Goal: Information Seeking & Learning: Learn about a topic

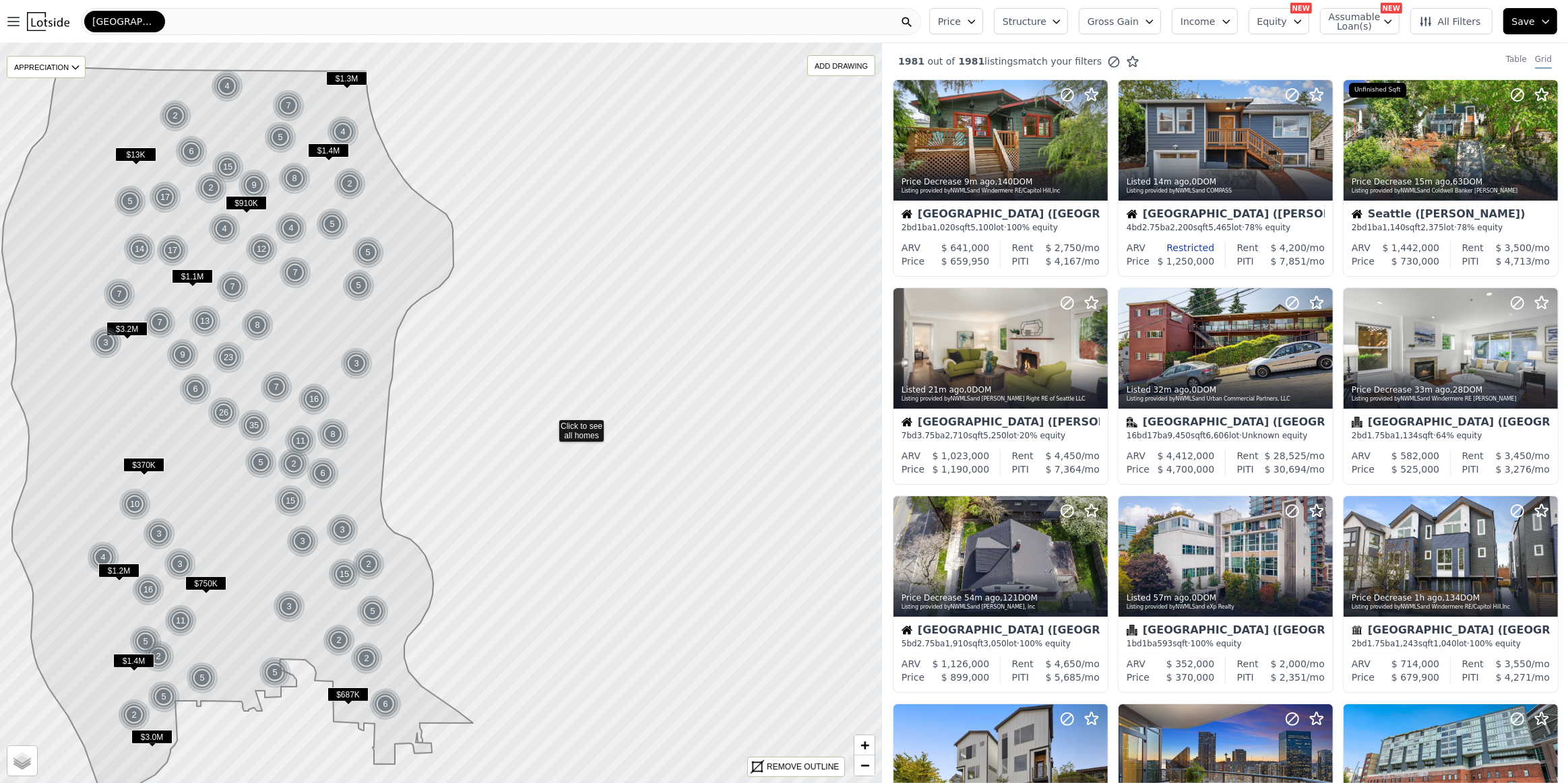
drag, startPoint x: 746, startPoint y: 423, endPoint x: 552, endPoint y: 425, distance: 194.0
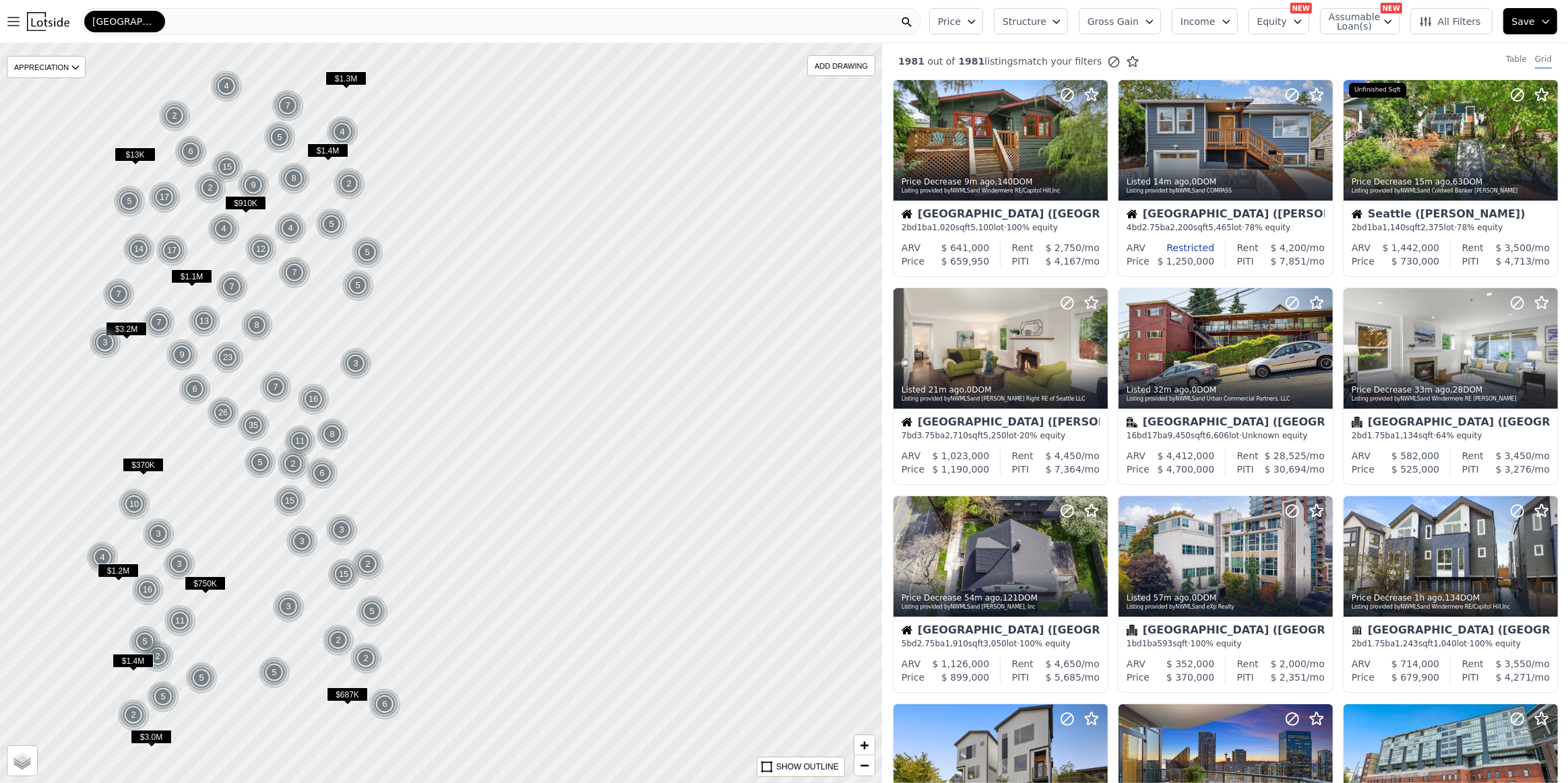
click at [593, 373] on div at bounding box center [441, 413] width 1058 height 889
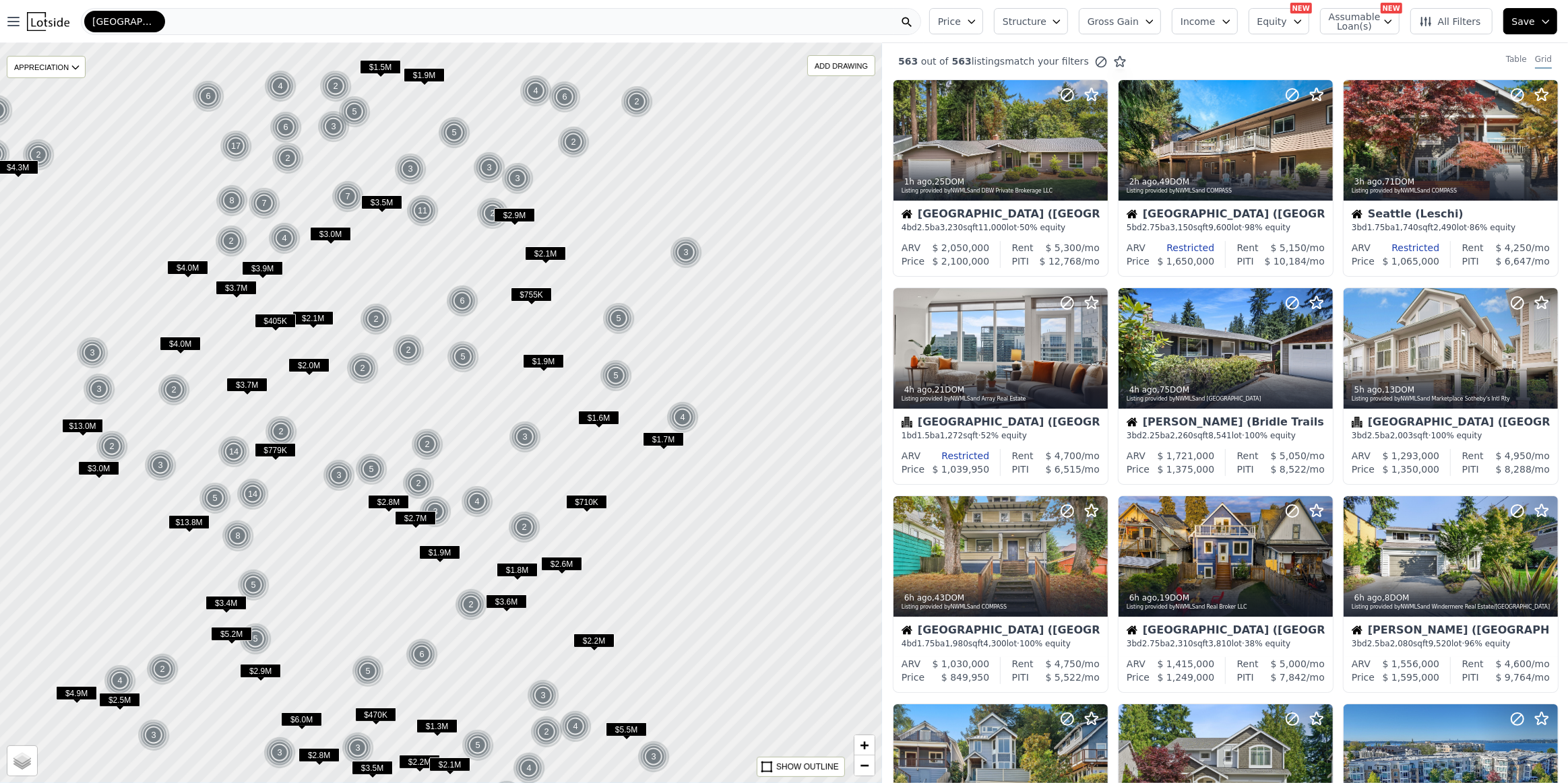
drag, startPoint x: 732, startPoint y: 425, endPoint x: 553, endPoint y: 456, distance: 181.7
click at [553, 456] on div at bounding box center [441, 413] width 1058 height 889
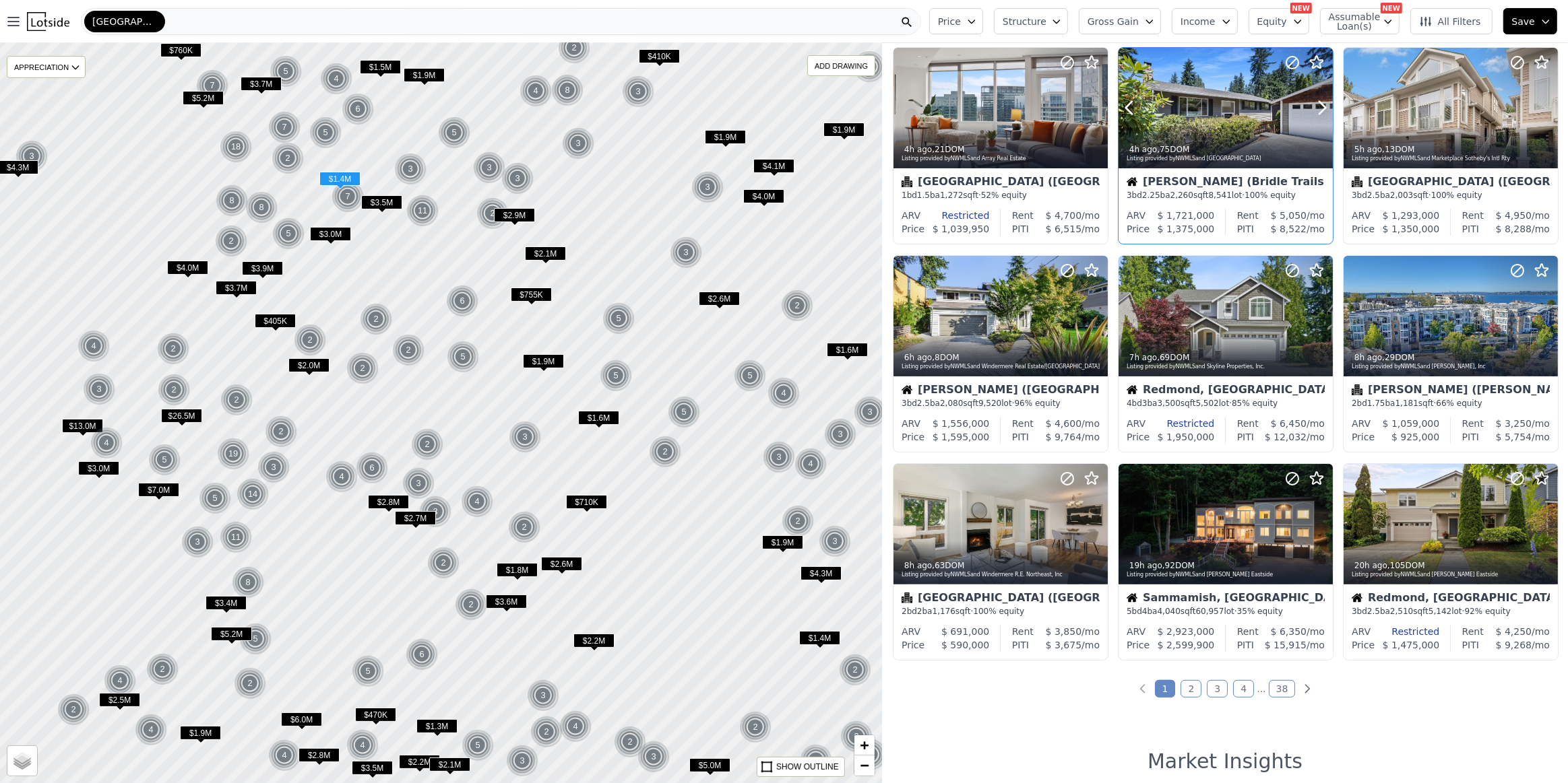
scroll to position [244, 0]
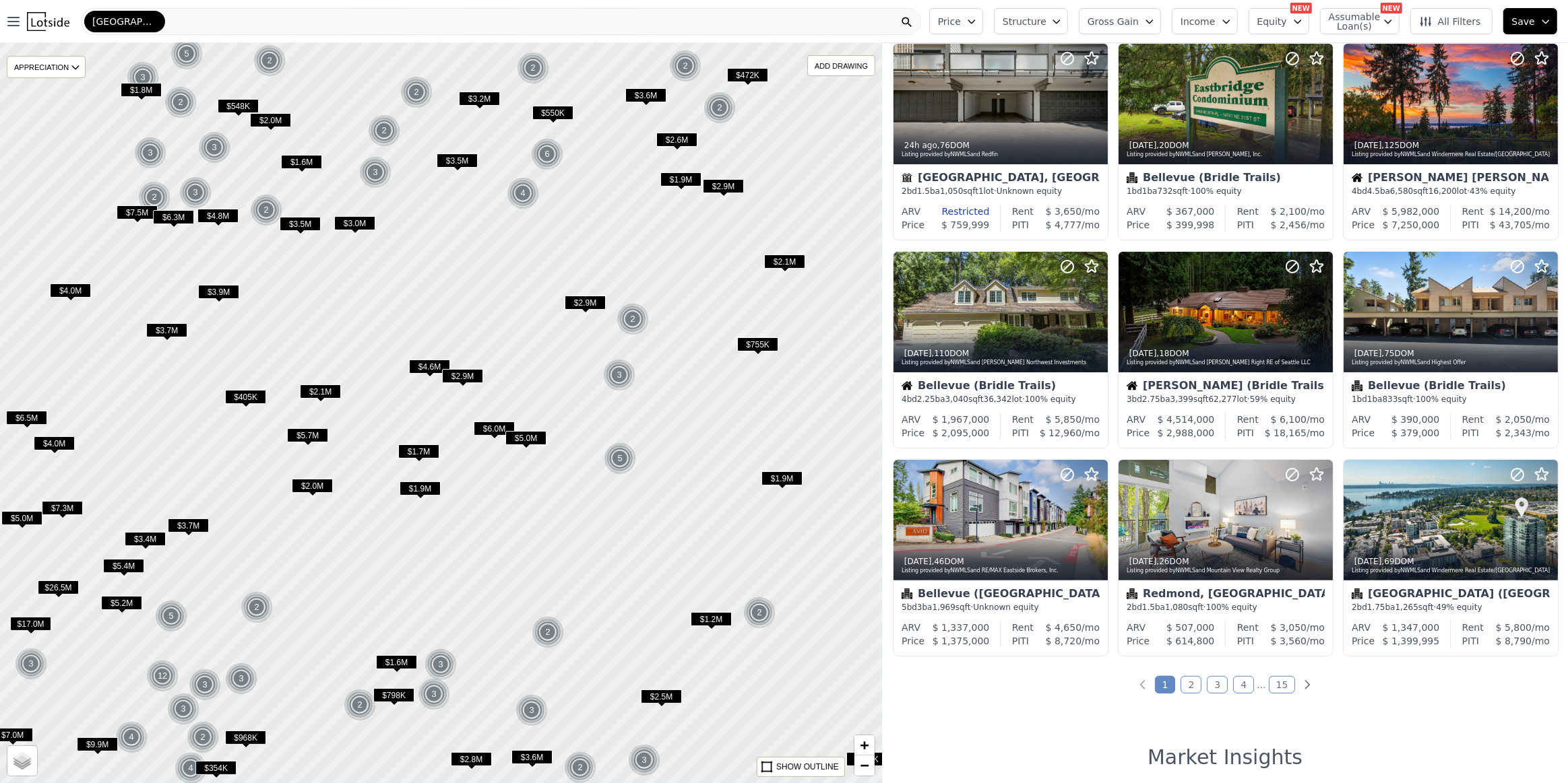
scroll to position [37, 0]
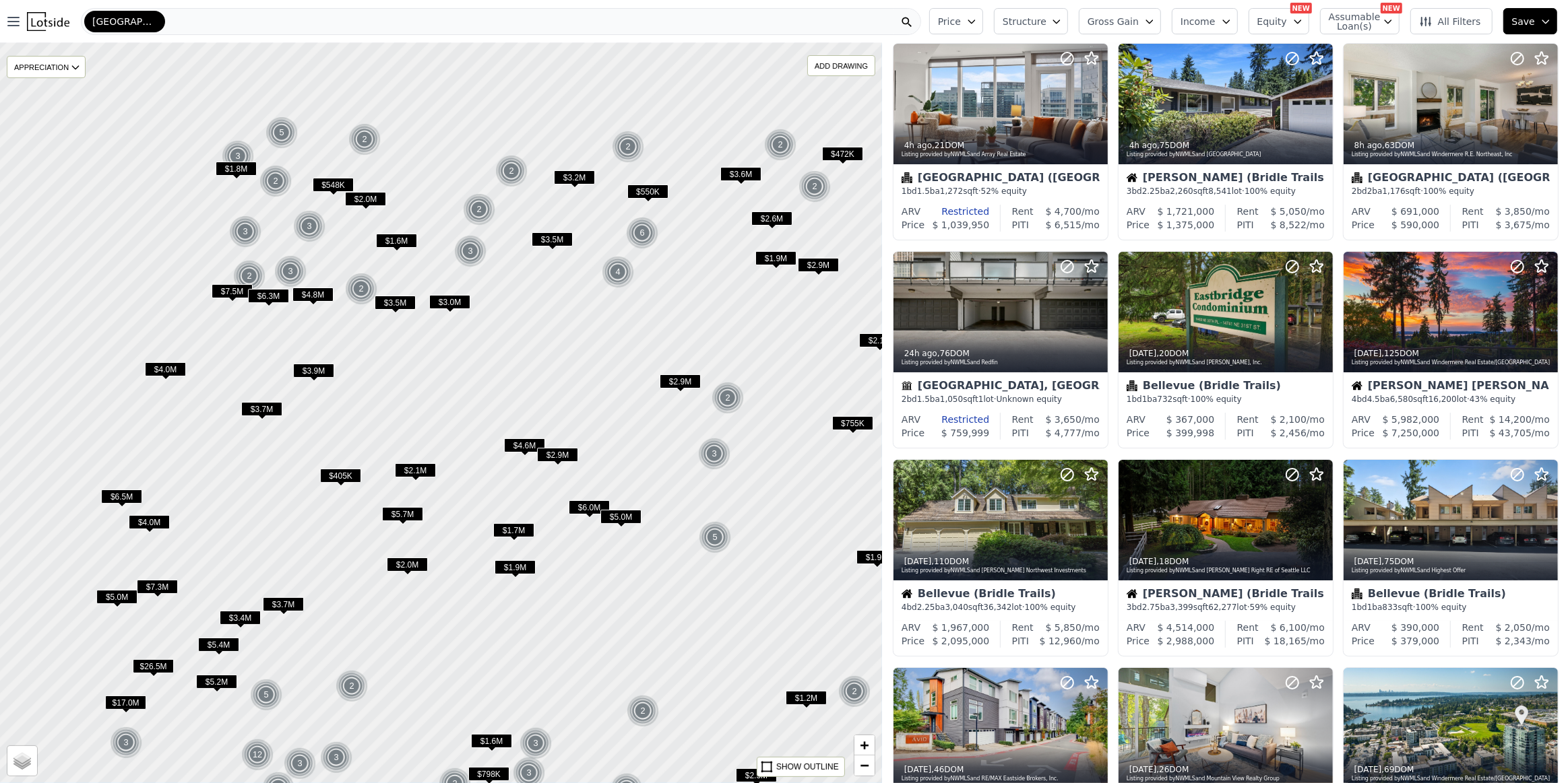
drag, startPoint x: 425, startPoint y: 253, endPoint x: 519, endPoint y: 332, distance: 122.8
click at [519, 332] on div at bounding box center [441, 413] width 1058 height 889
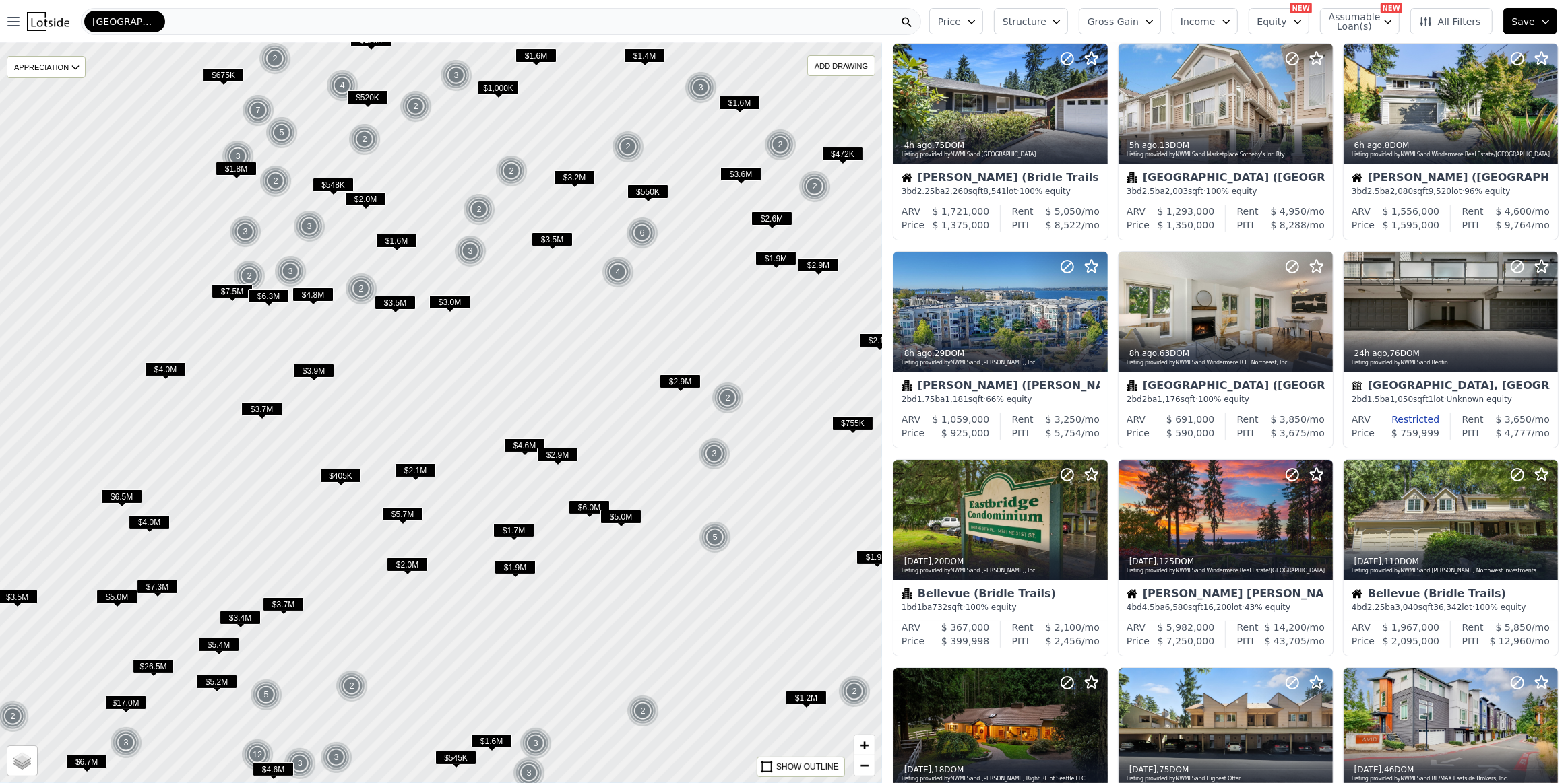
click at [651, 188] on span "$550K" at bounding box center [648, 191] width 41 height 14
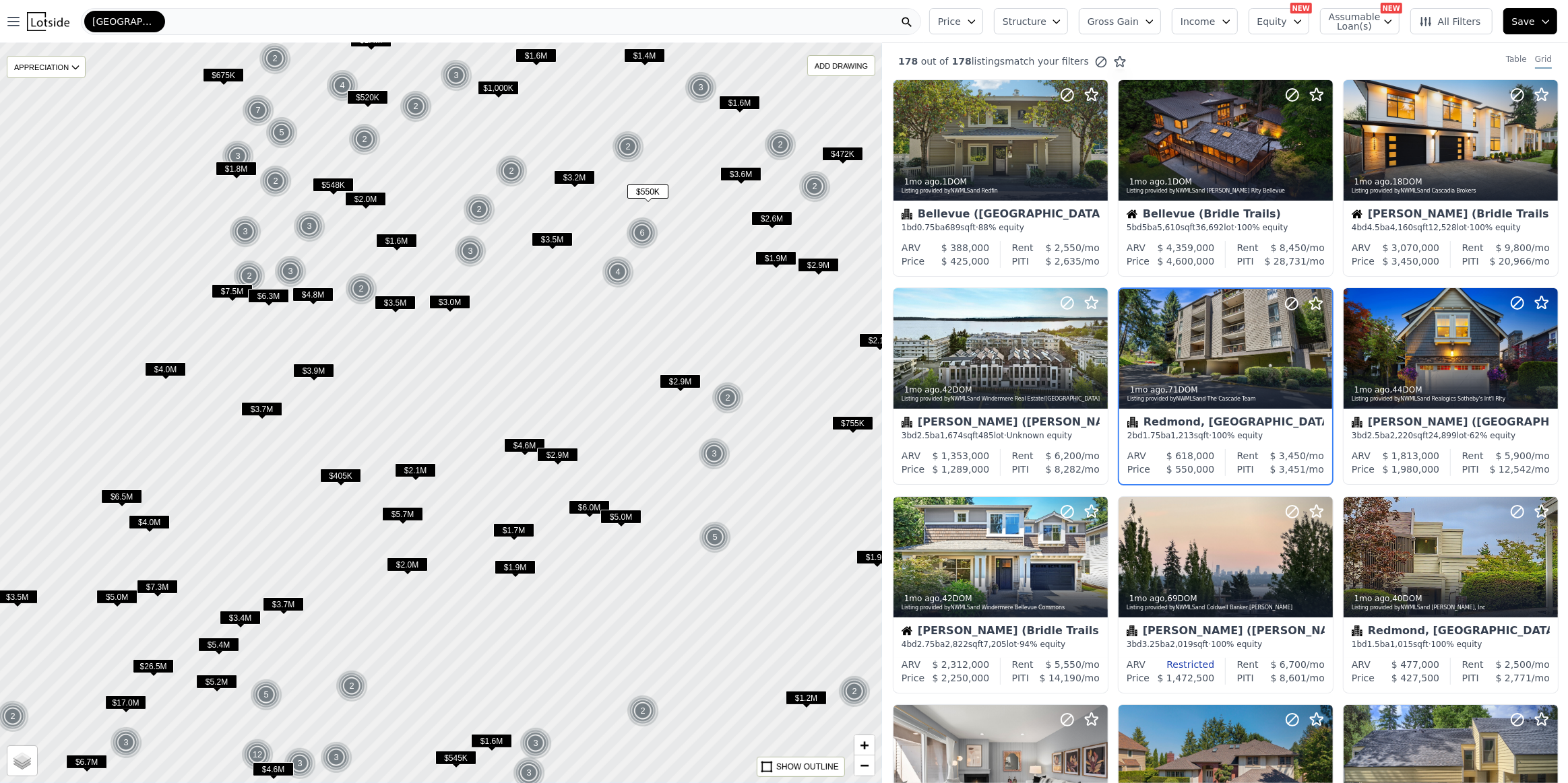
click at [338, 478] on span "$405K" at bounding box center [341, 476] width 41 height 14
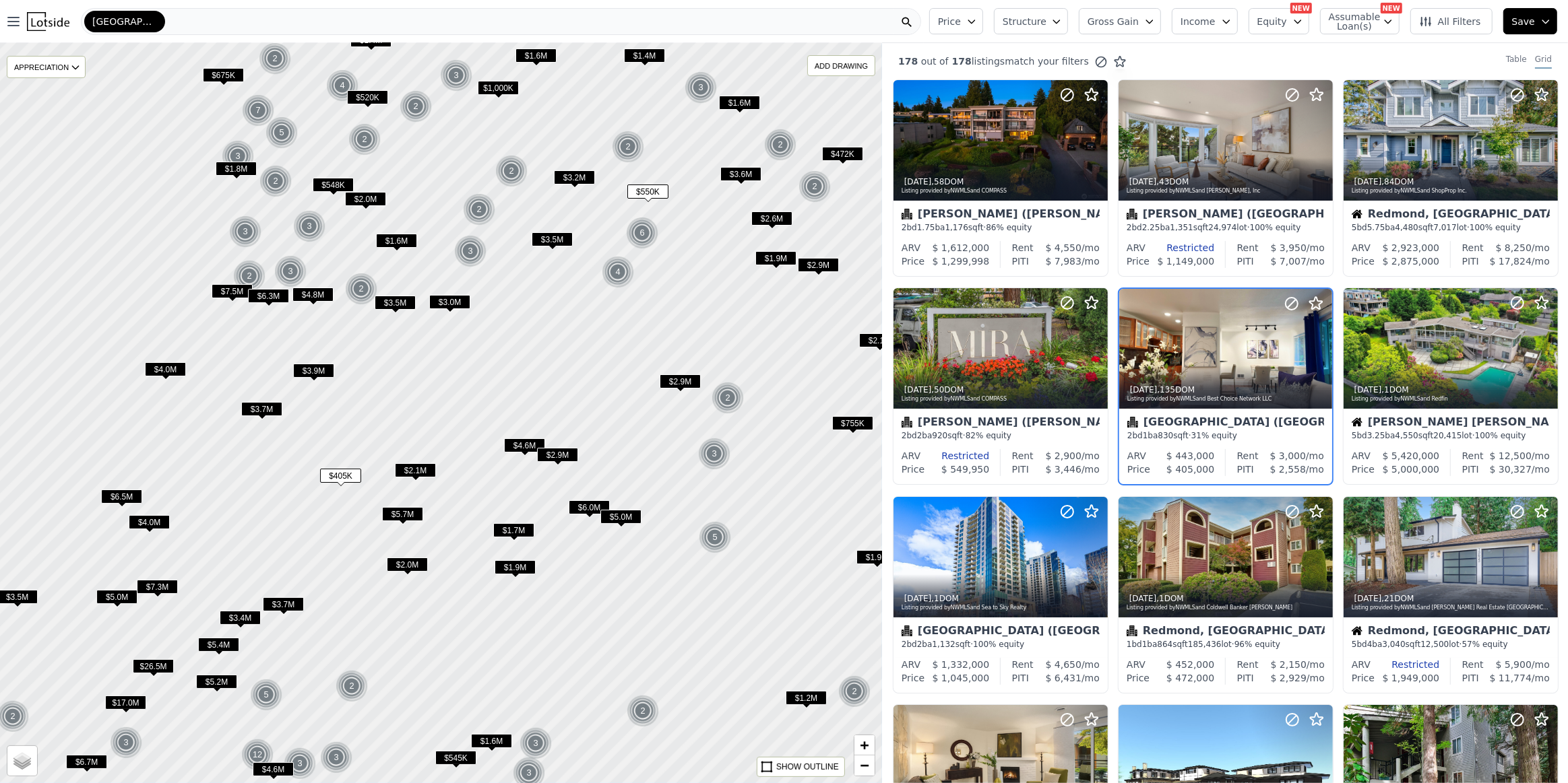
click at [446, 755] on span "$545K" at bounding box center [456, 758] width 41 height 14
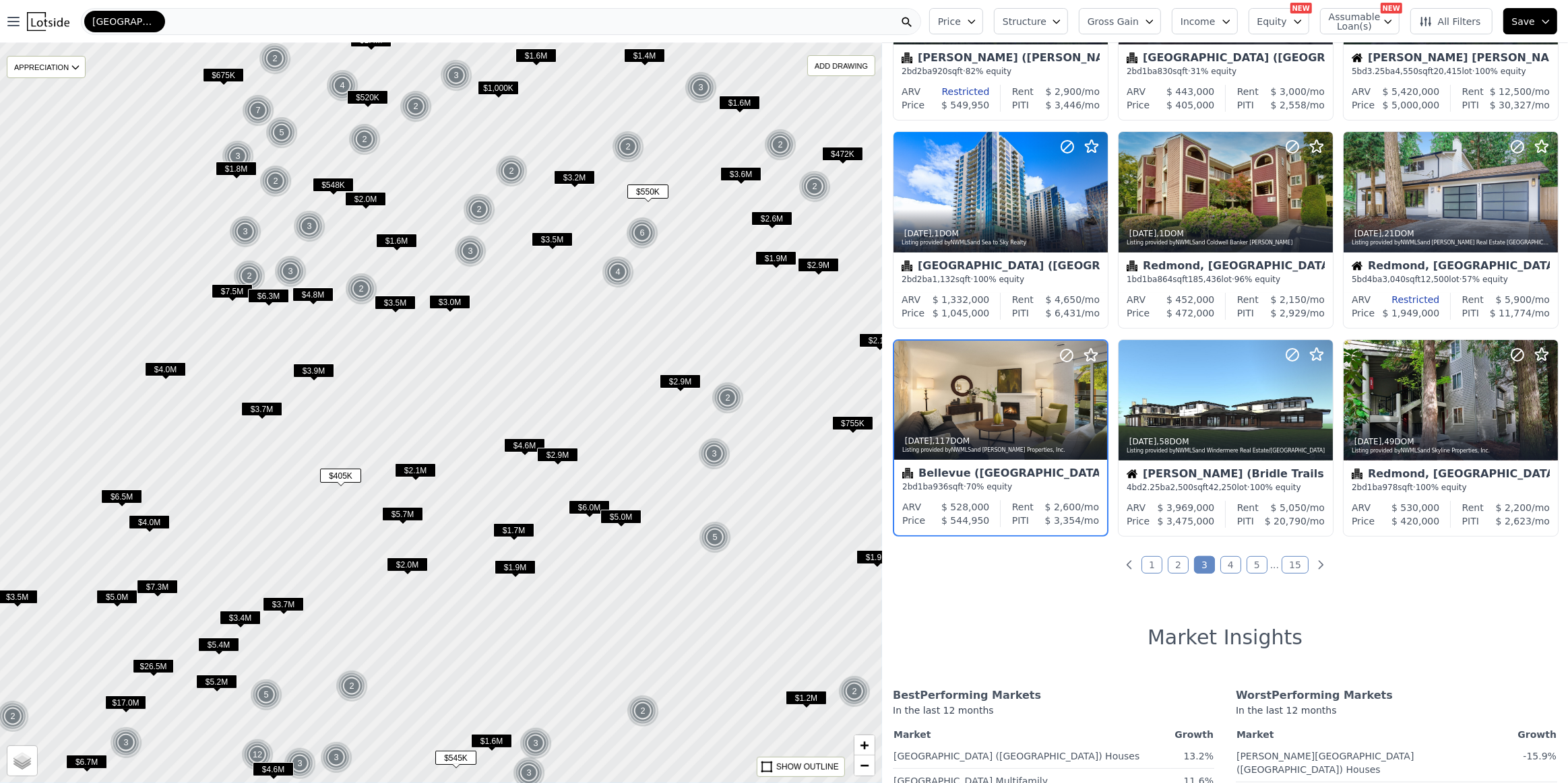
scroll to position [367, 0]
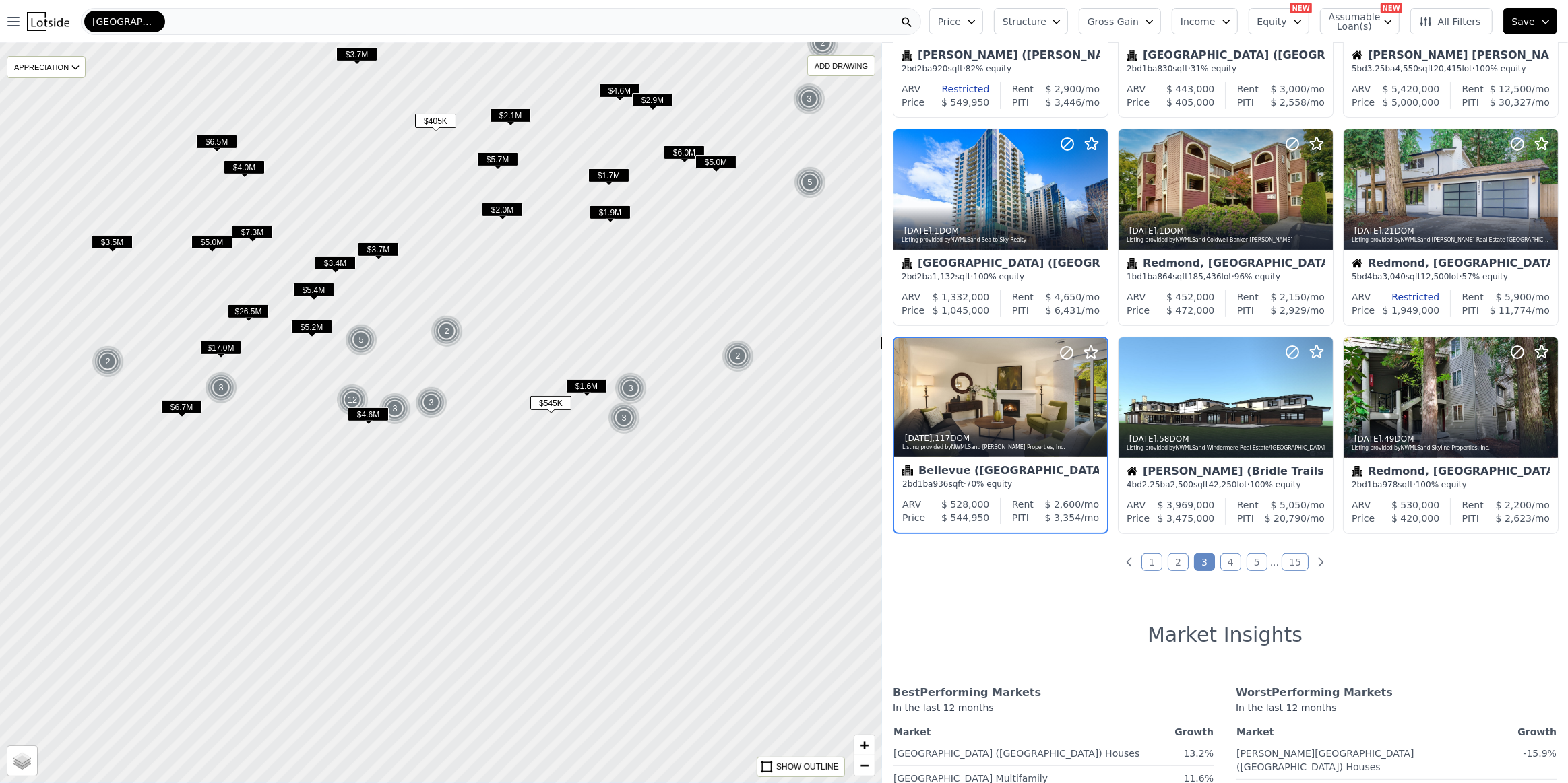
drag, startPoint x: 470, startPoint y: 681, endPoint x: 565, endPoint y: 326, distance: 367.5
click at [565, 326] on div at bounding box center [441, 413] width 1058 height 889
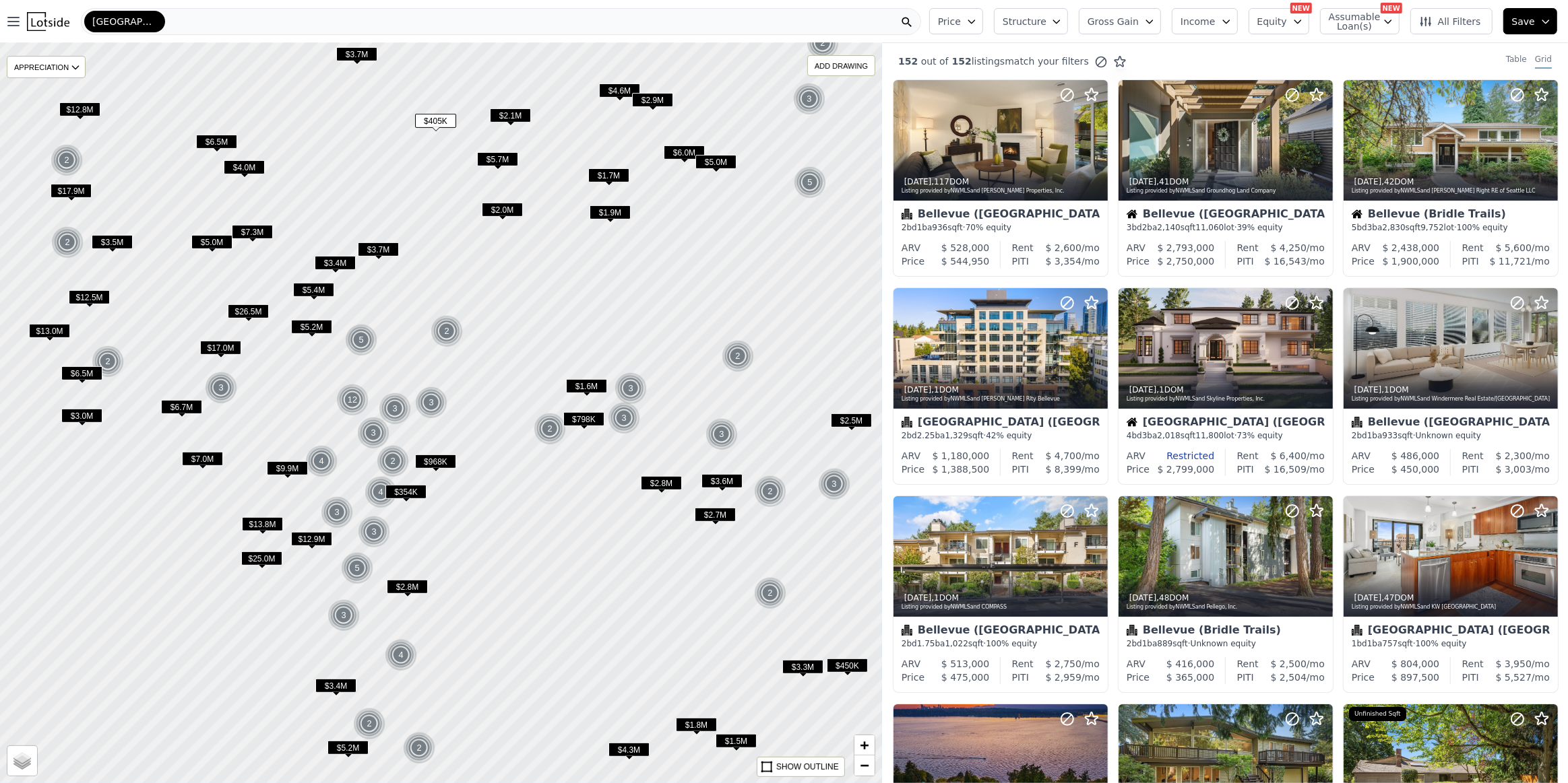
click at [552, 426] on div "2" at bounding box center [550, 429] width 32 height 32
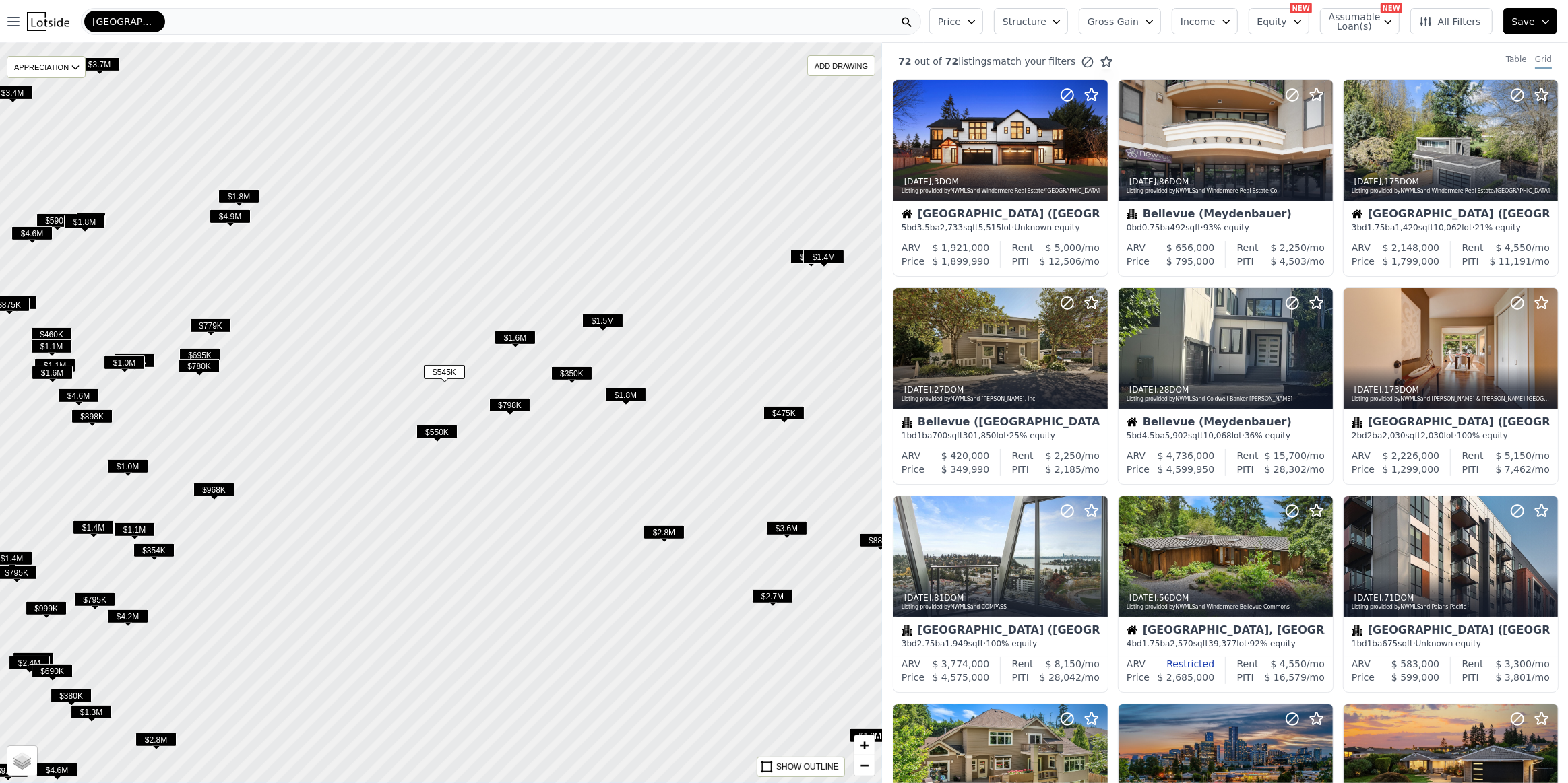
click at [446, 372] on span "$545K" at bounding box center [445, 372] width 41 height 14
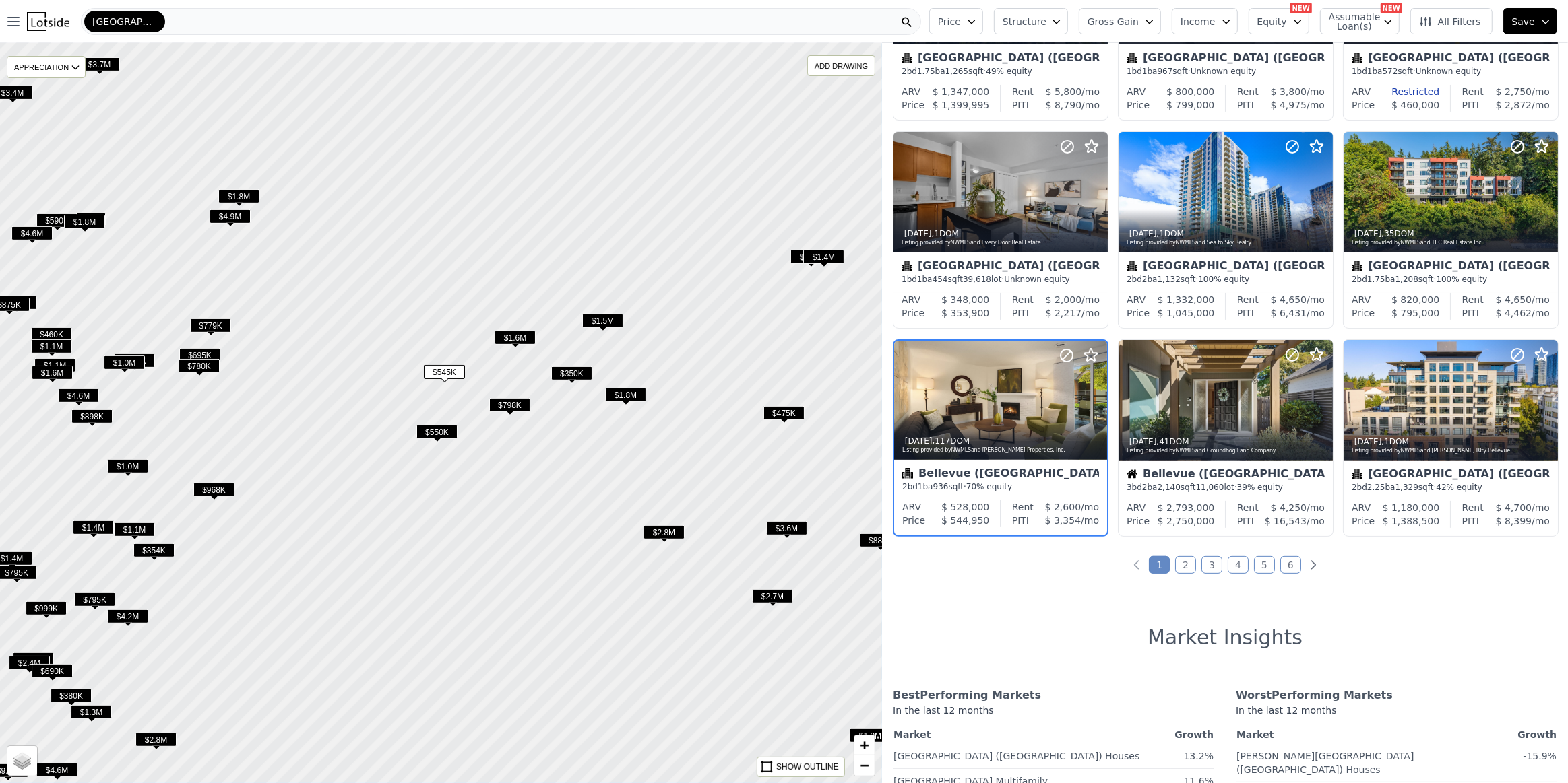
scroll to position [367, 0]
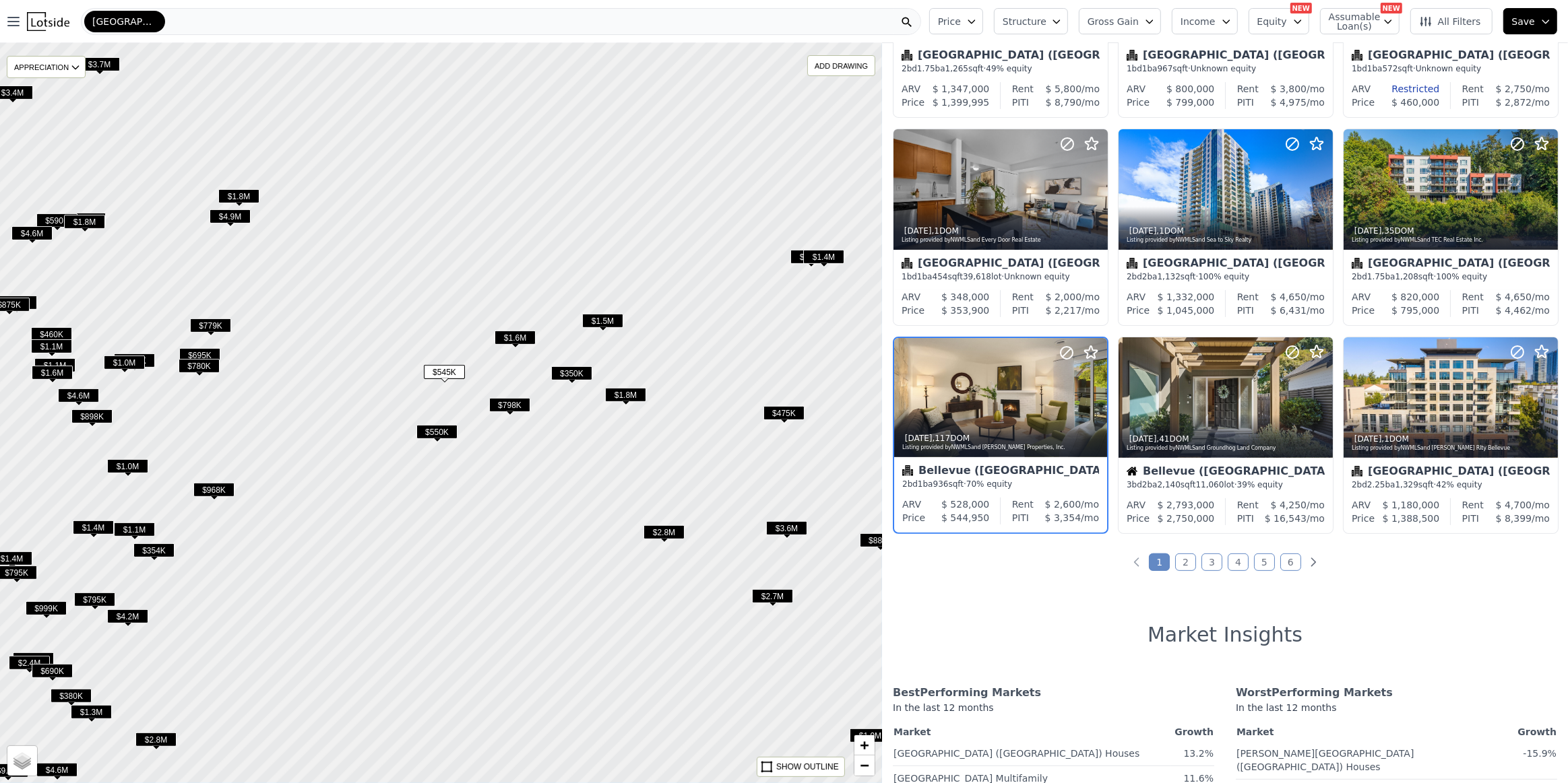
click at [431, 437] on span "$550K" at bounding box center [437, 432] width 41 height 14
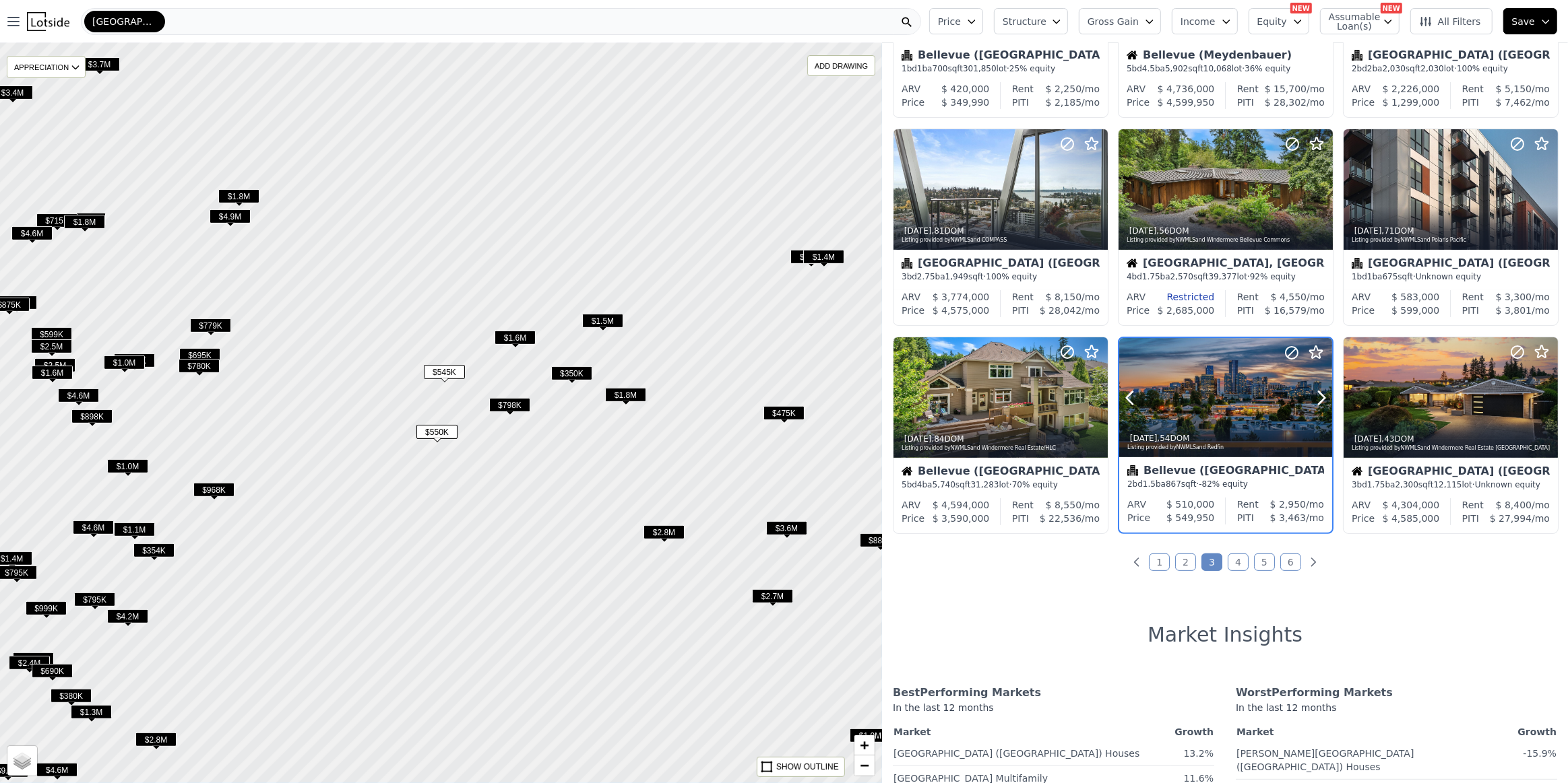
click at [1272, 405] on div at bounding box center [1289, 381] width 86 height 86
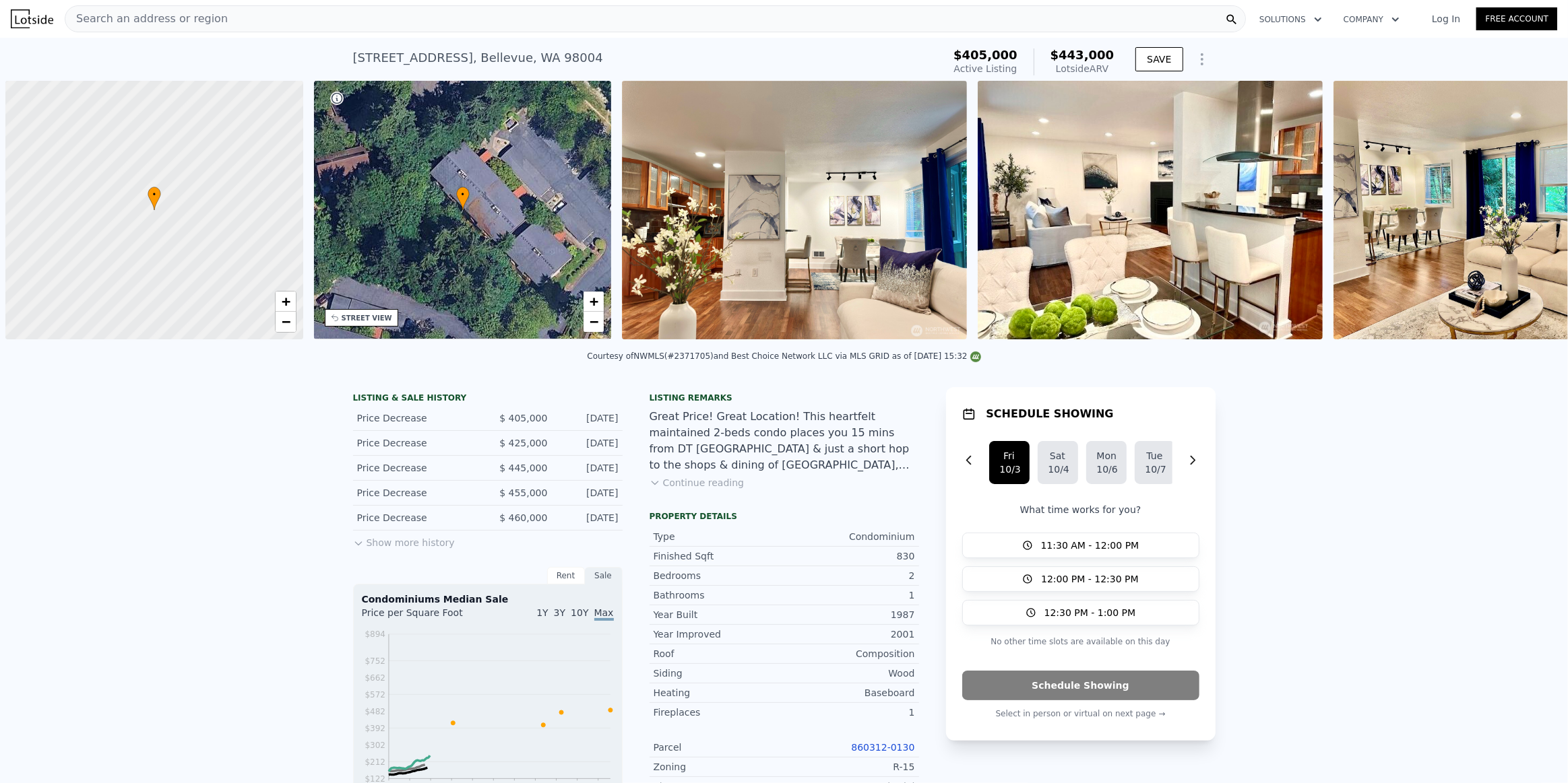
scroll to position [0, 6]
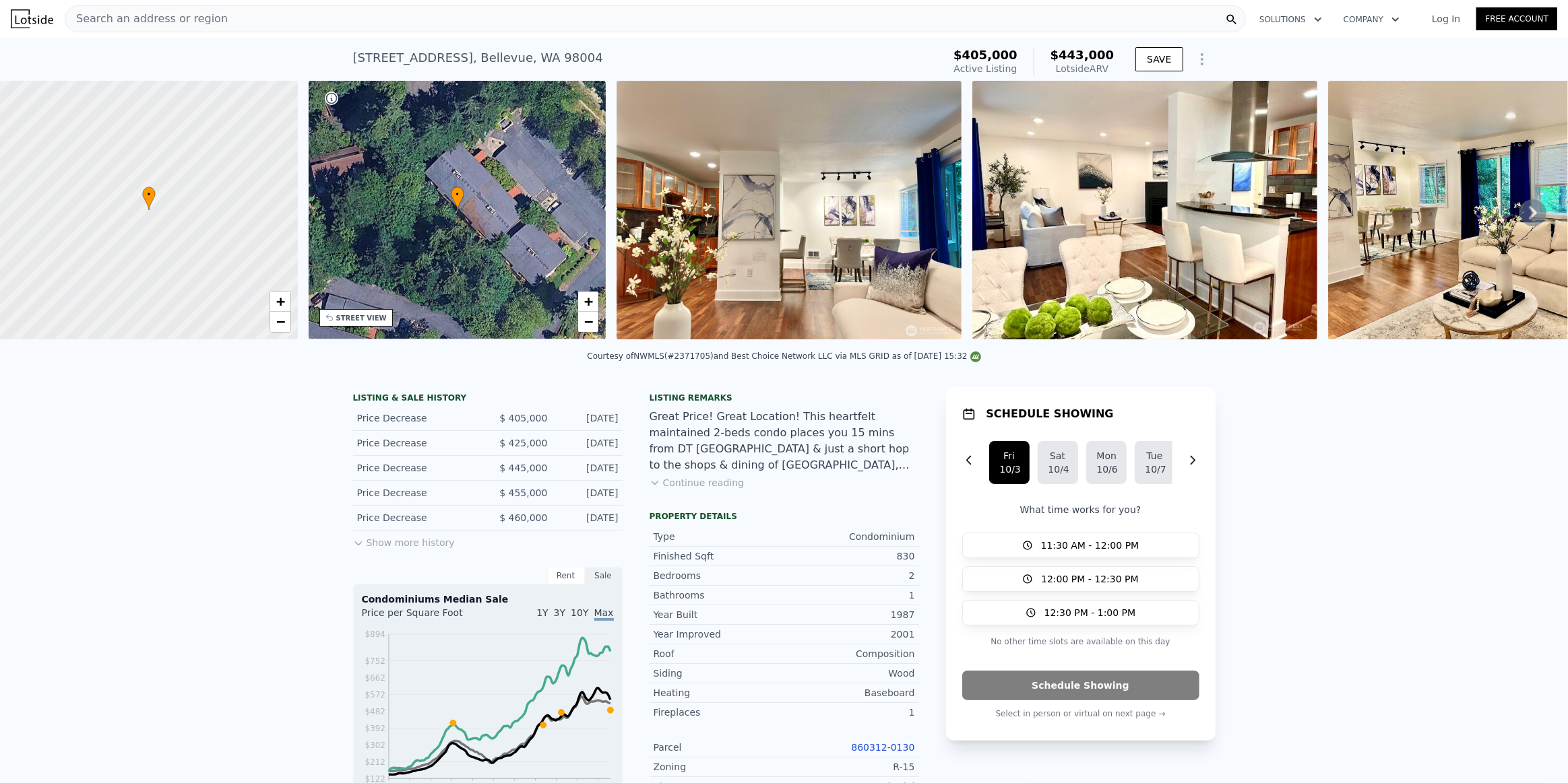
click at [649, 490] on button "Continue reading" at bounding box center [697, 483] width 95 height 14
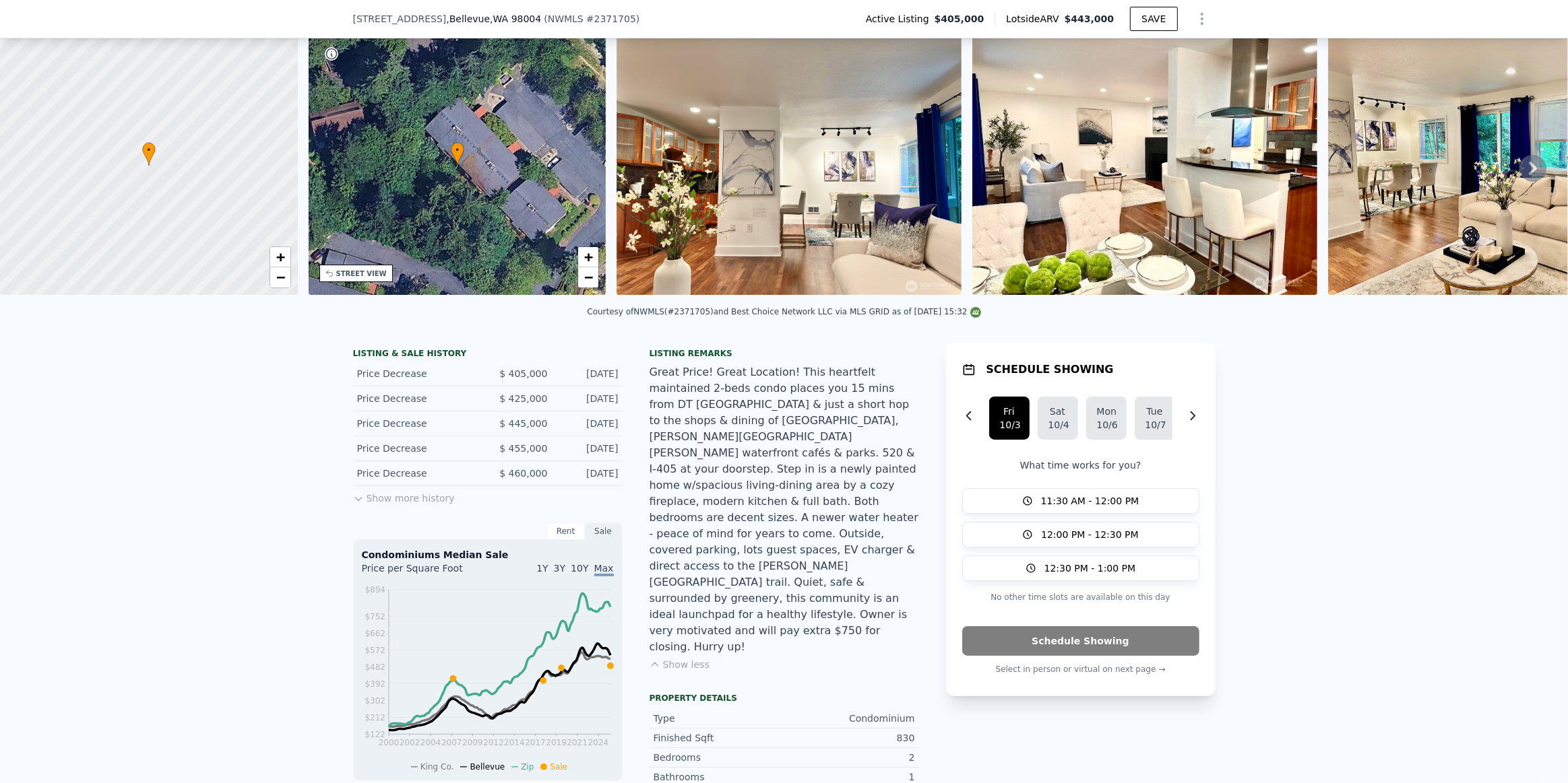
scroll to position [117, 0]
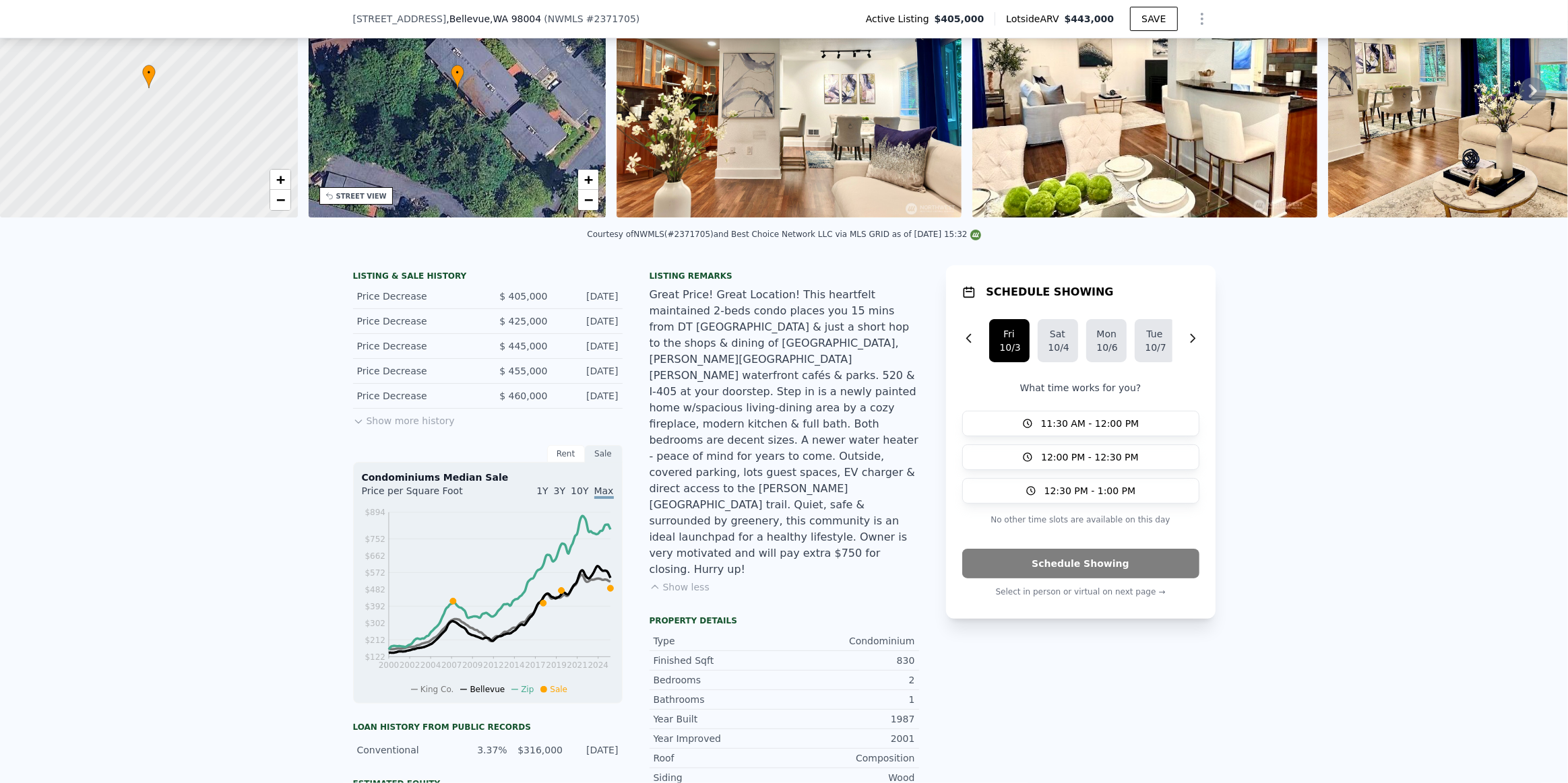
click at [379, 427] on button "Show more history" at bounding box center [403, 418] width 102 height 19
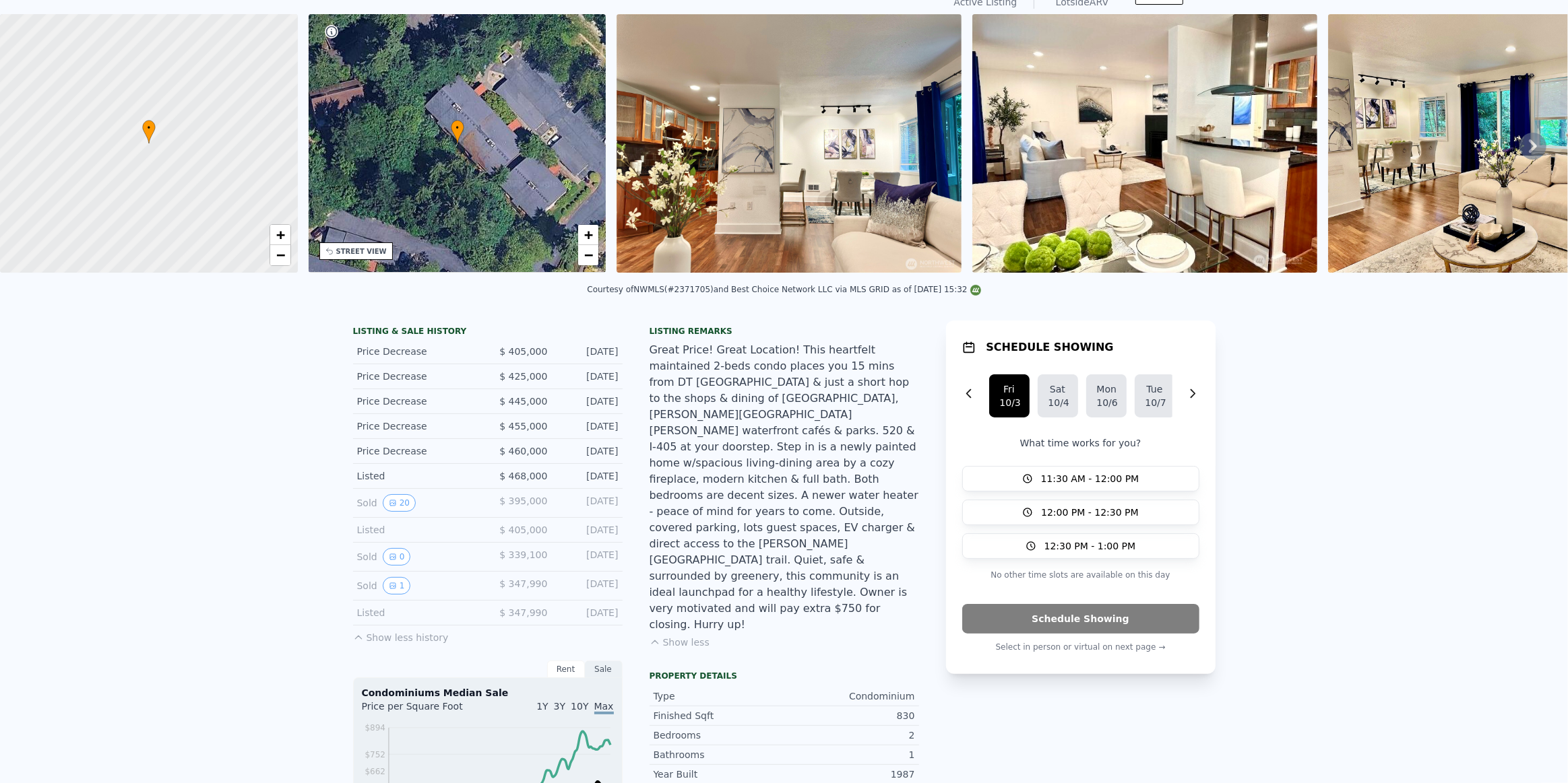
scroll to position [0, 0]
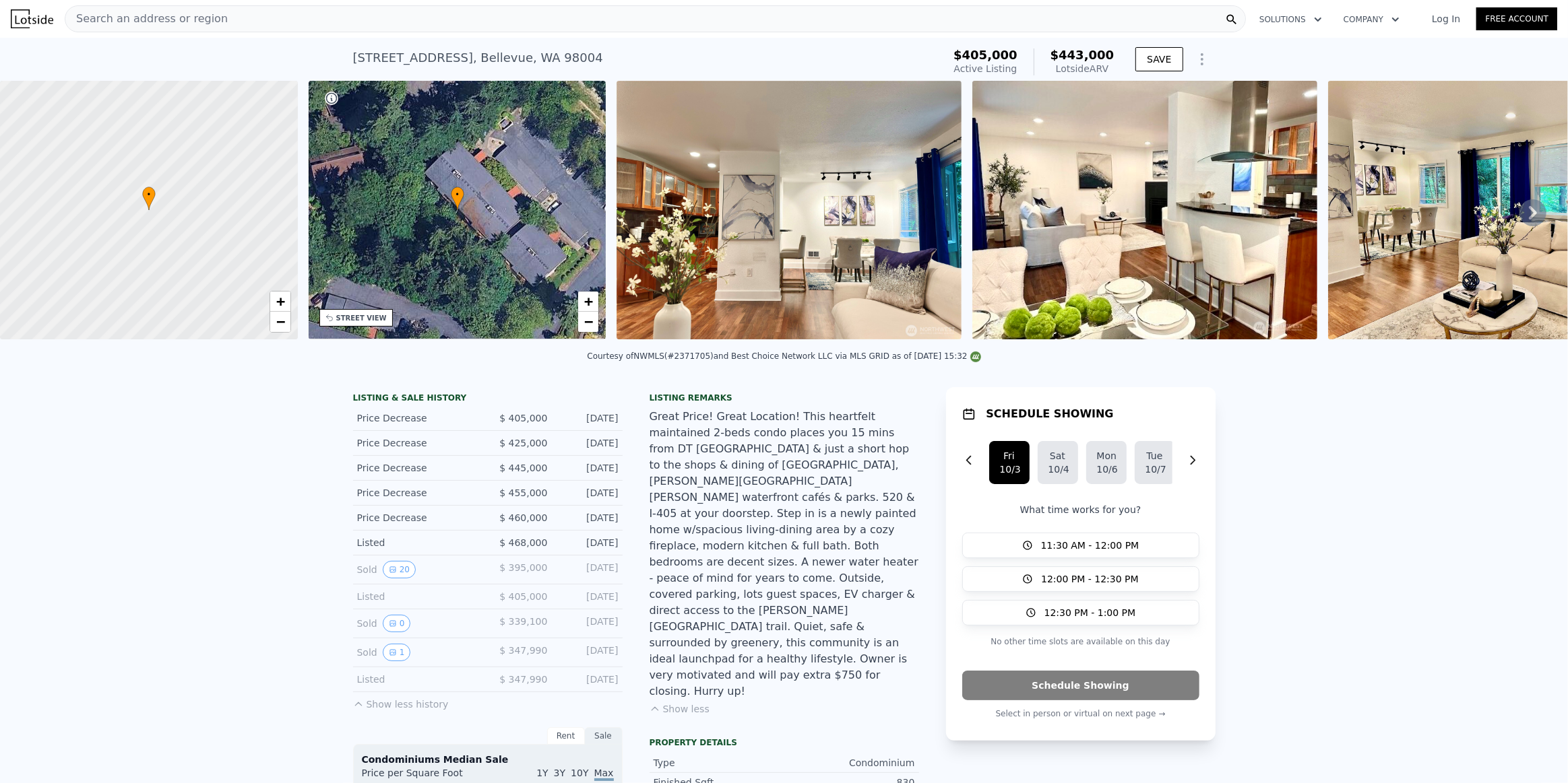
click at [807, 234] on img at bounding box center [789, 210] width 345 height 259
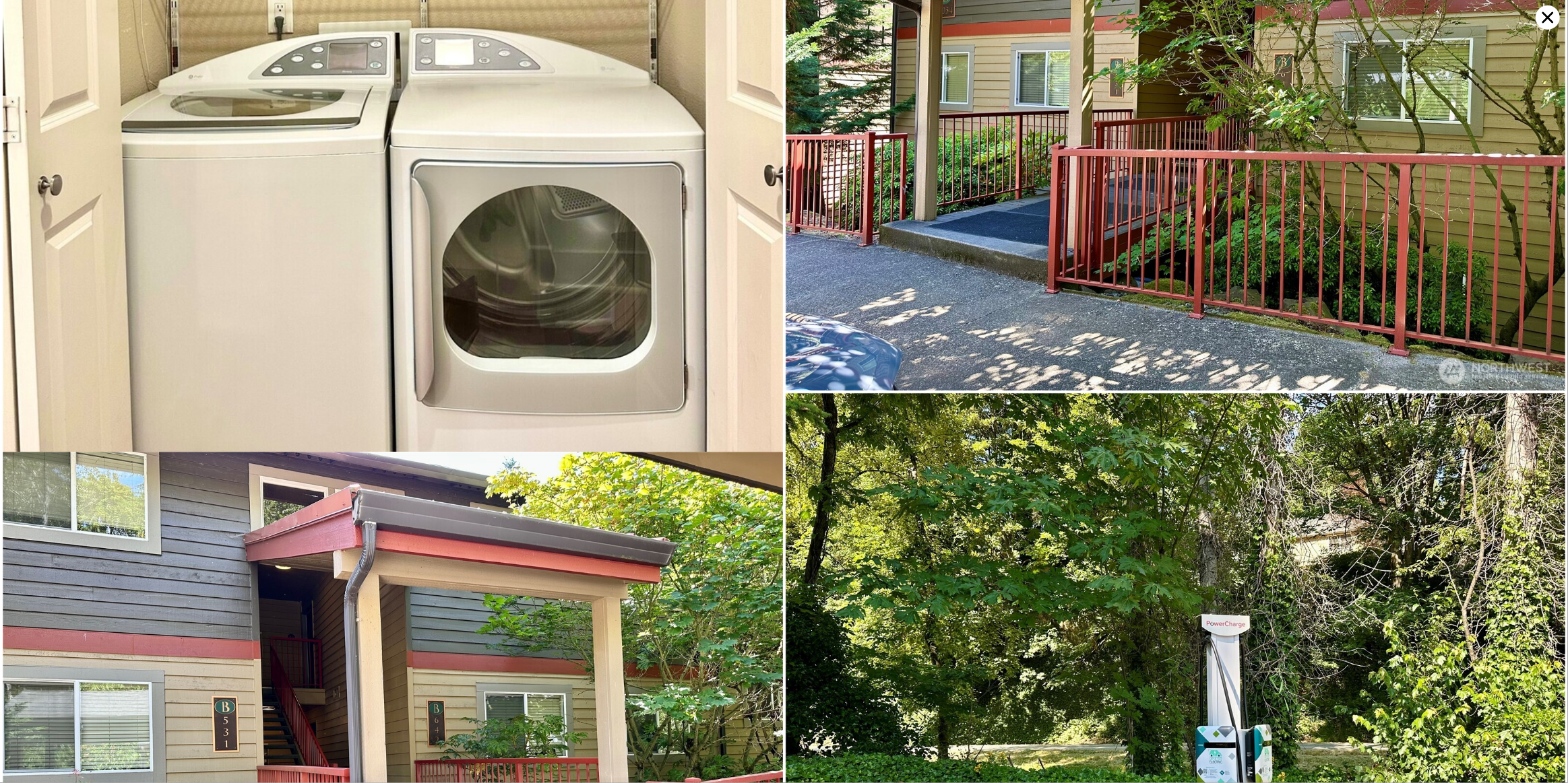
scroll to position [5387, 0]
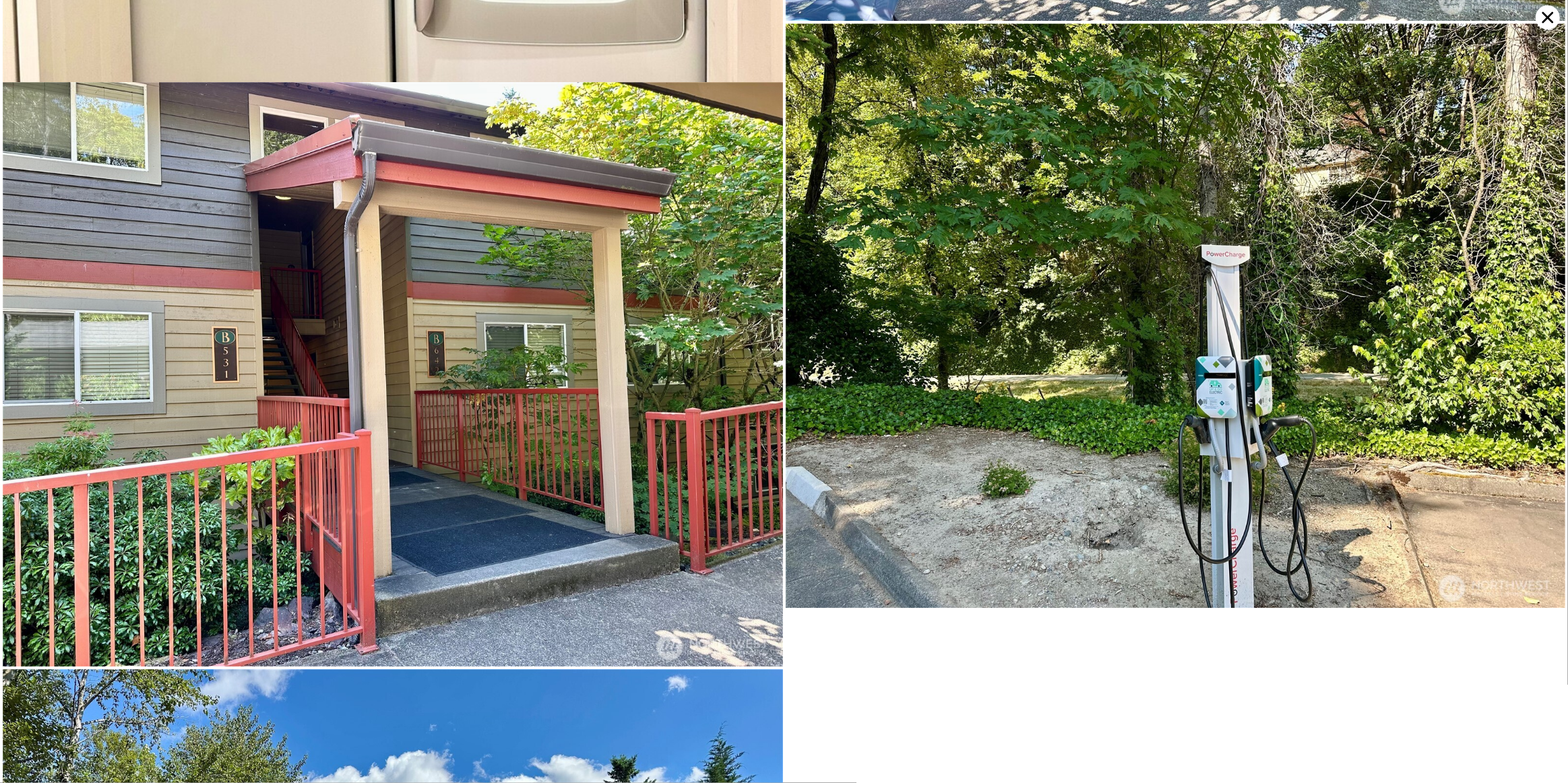
click at [1553, 17] on icon at bounding box center [1547, 17] width 24 height 24
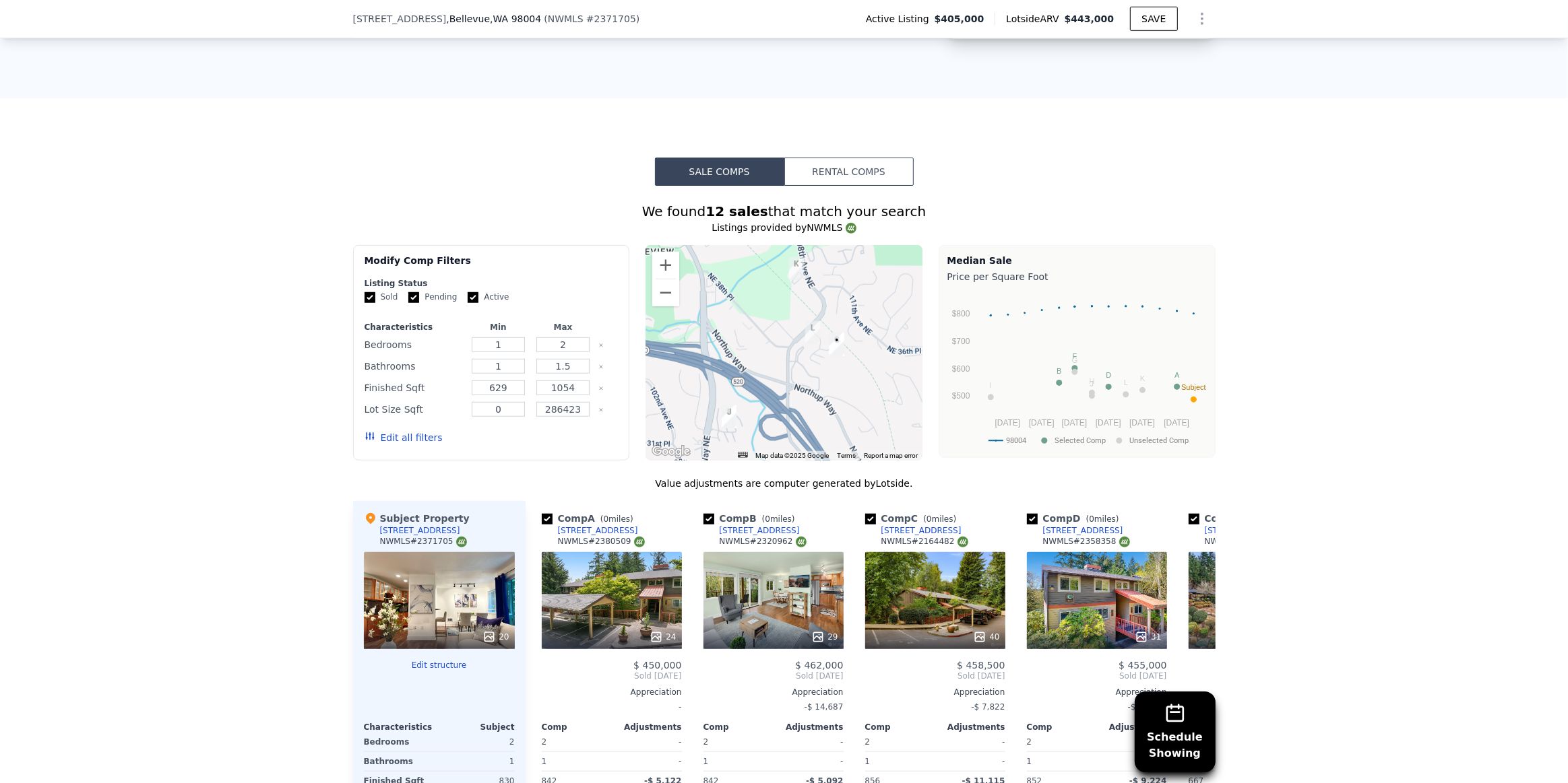
scroll to position [1280, 0]
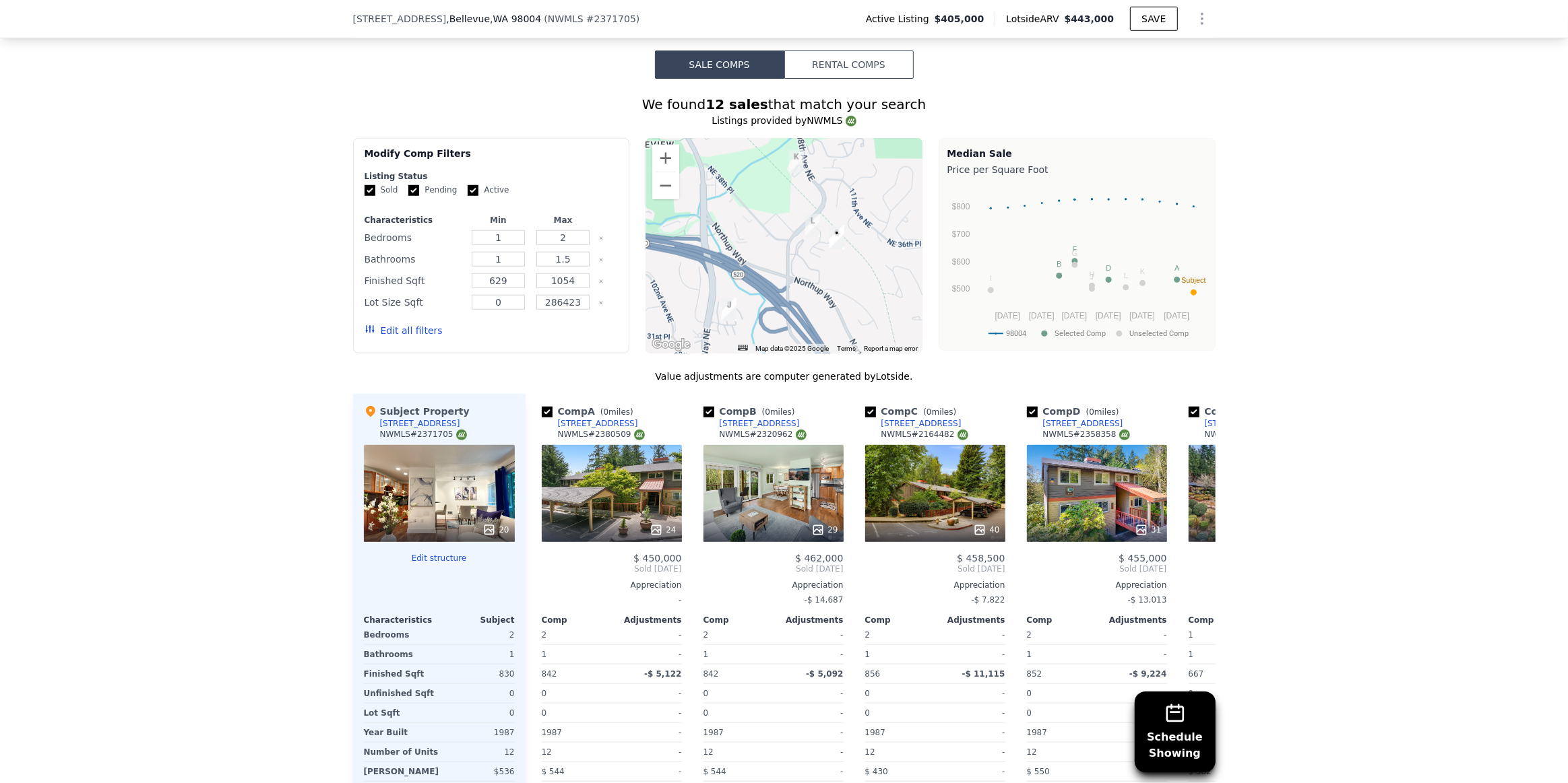
click at [888, 77] on button "Rental Comps" at bounding box center [848, 64] width 129 height 28
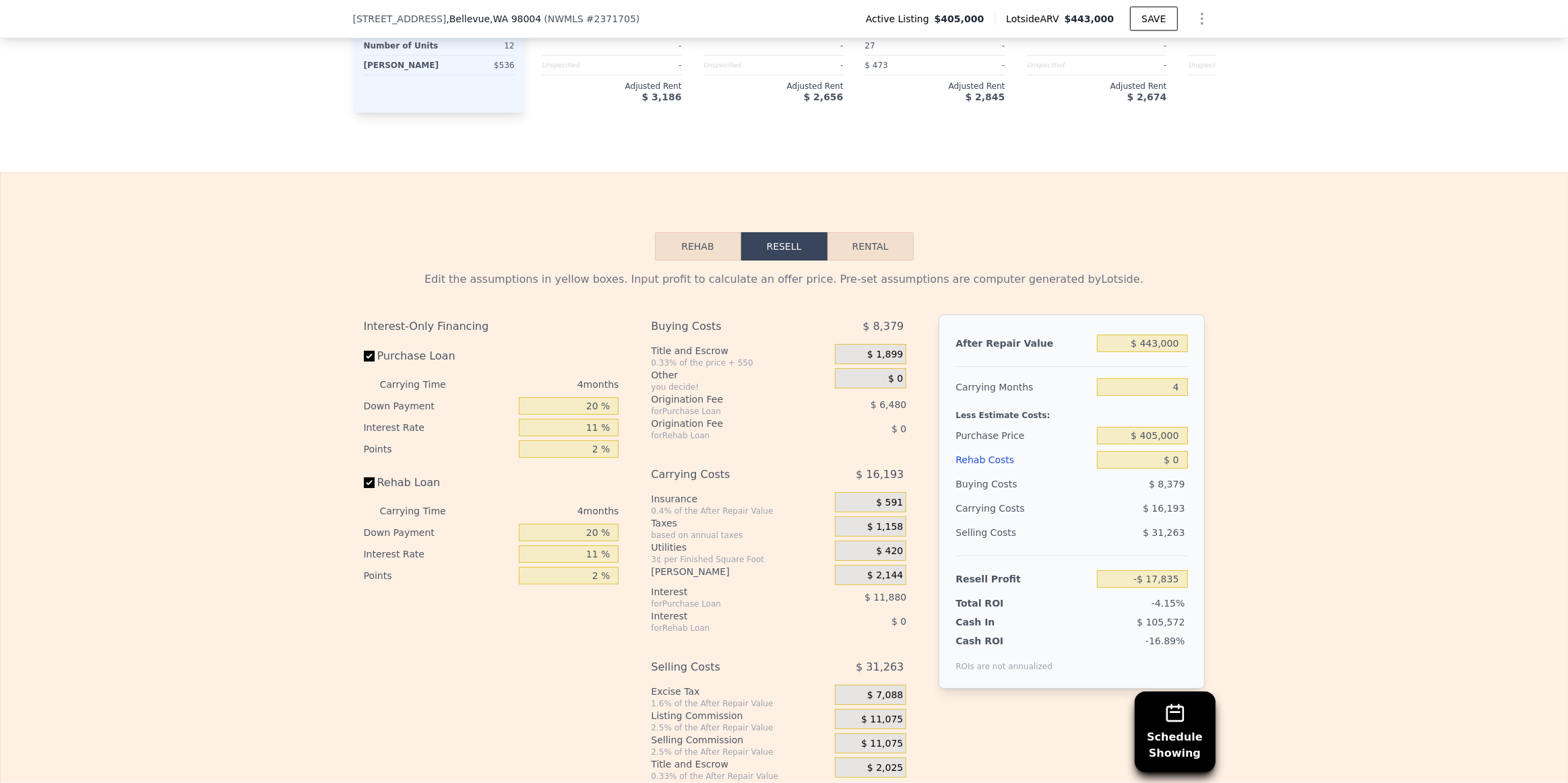
scroll to position [2016, 0]
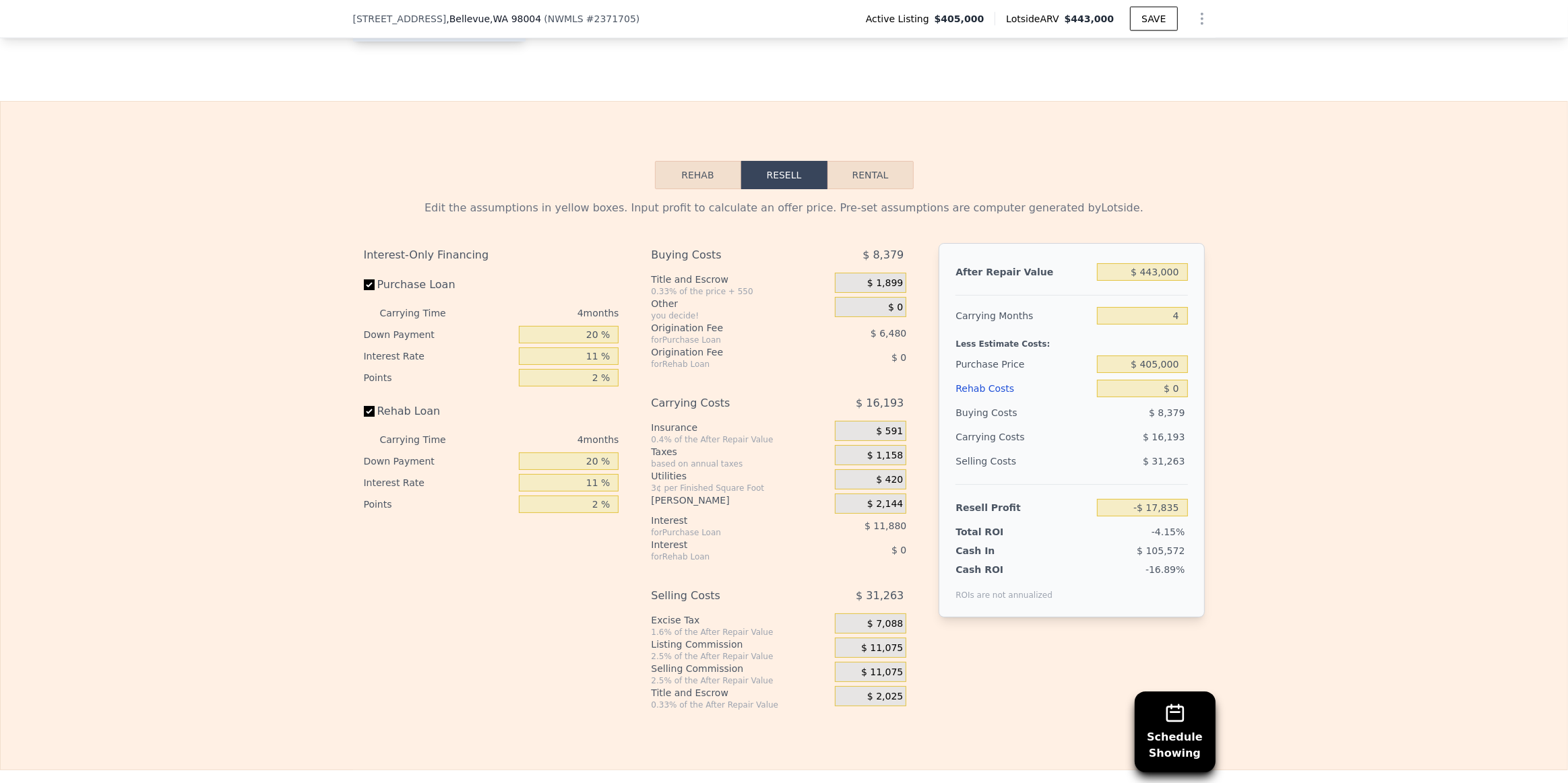
click at [889, 188] on button "Rental" at bounding box center [870, 175] width 86 height 28
select select "30"
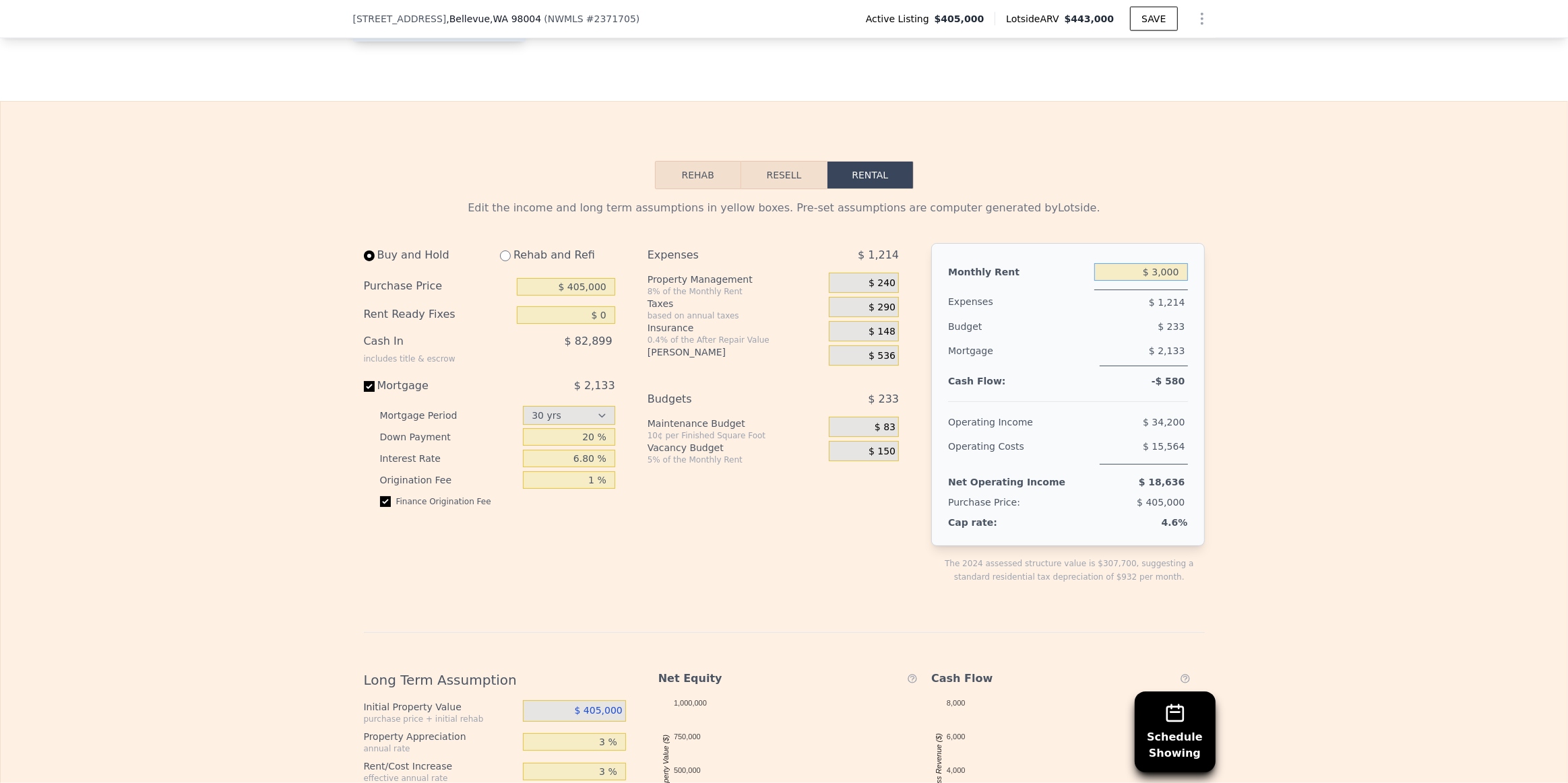
drag, startPoint x: 1145, startPoint y: 289, endPoint x: 1273, endPoint y: 302, distance: 128.7
click at [1273, 302] on div "Edit the income and long term assumptions in yellow boxes. Pre-set assumptions …" at bounding box center [784, 647] width 1567 height 916
type input "$ 3"
type input "$ 2,600"
click at [1273, 302] on div "Edit the income and long term assumptions in yellow boxes. Pre-set assumptions …" at bounding box center [784, 647] width 1567 height 916
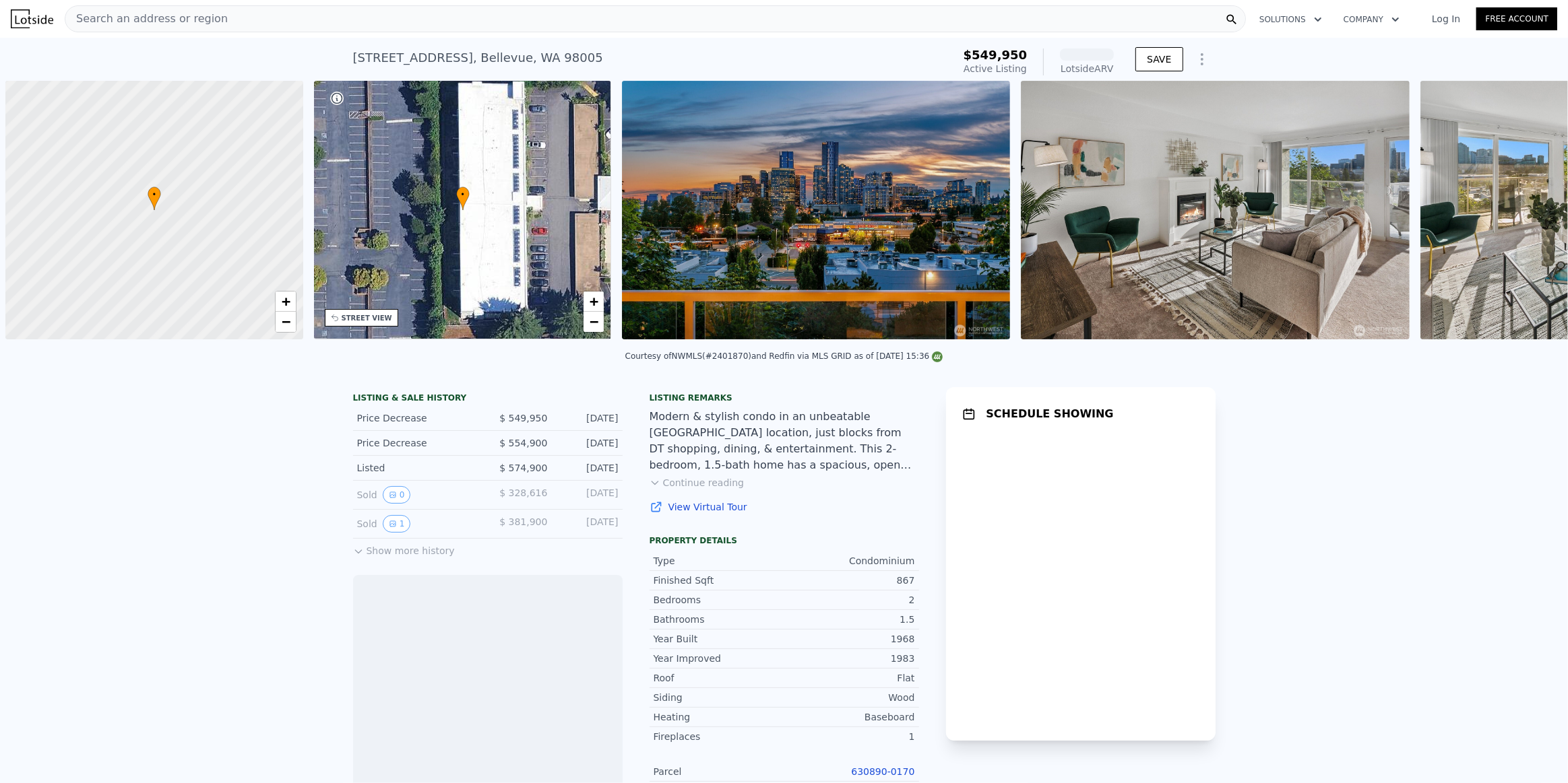
scroll to position [0, 6]
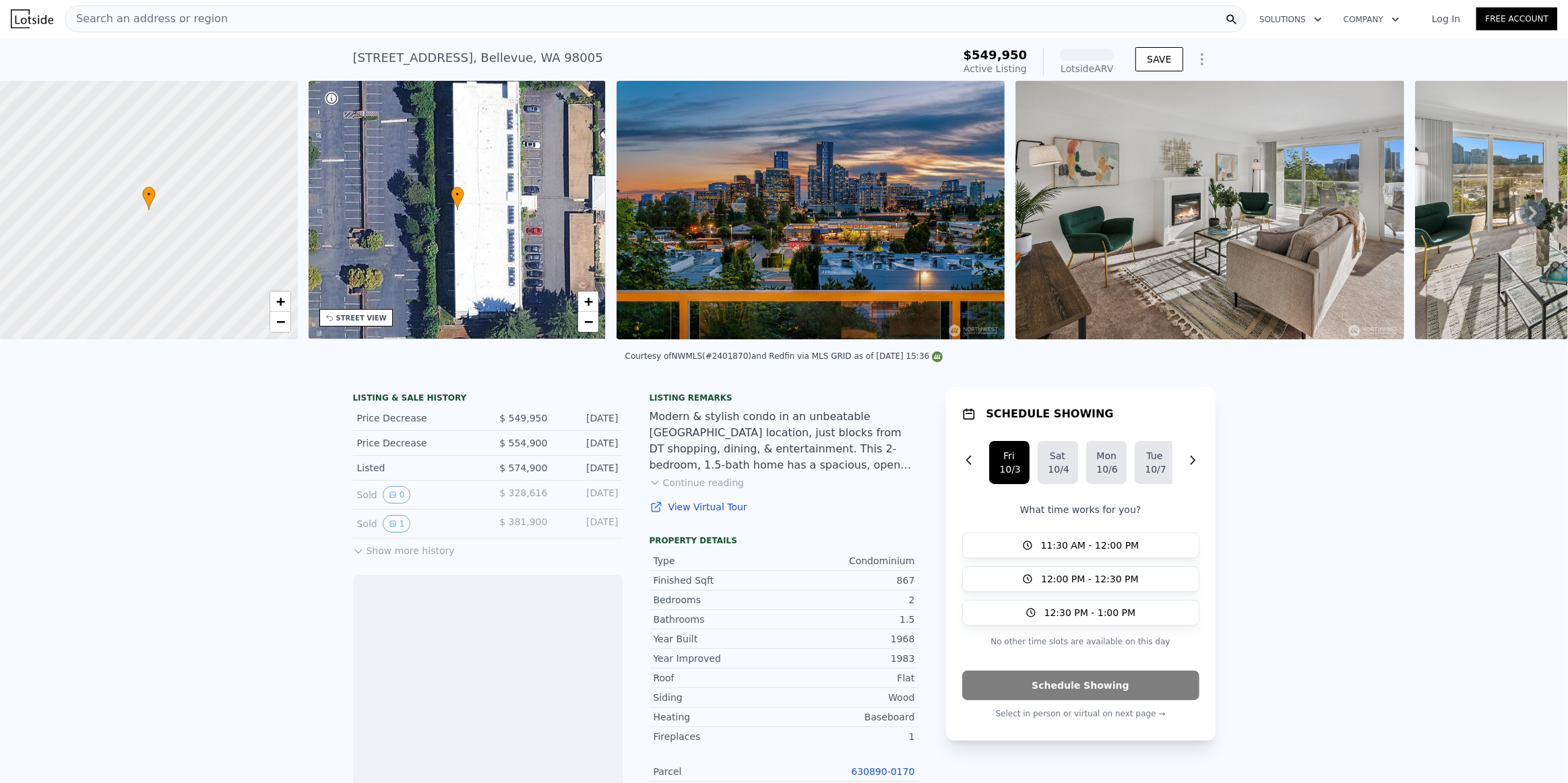
click at [689, 510] on link "View Virtual Tour" at bounding box center [784, 508] width 269 height 14
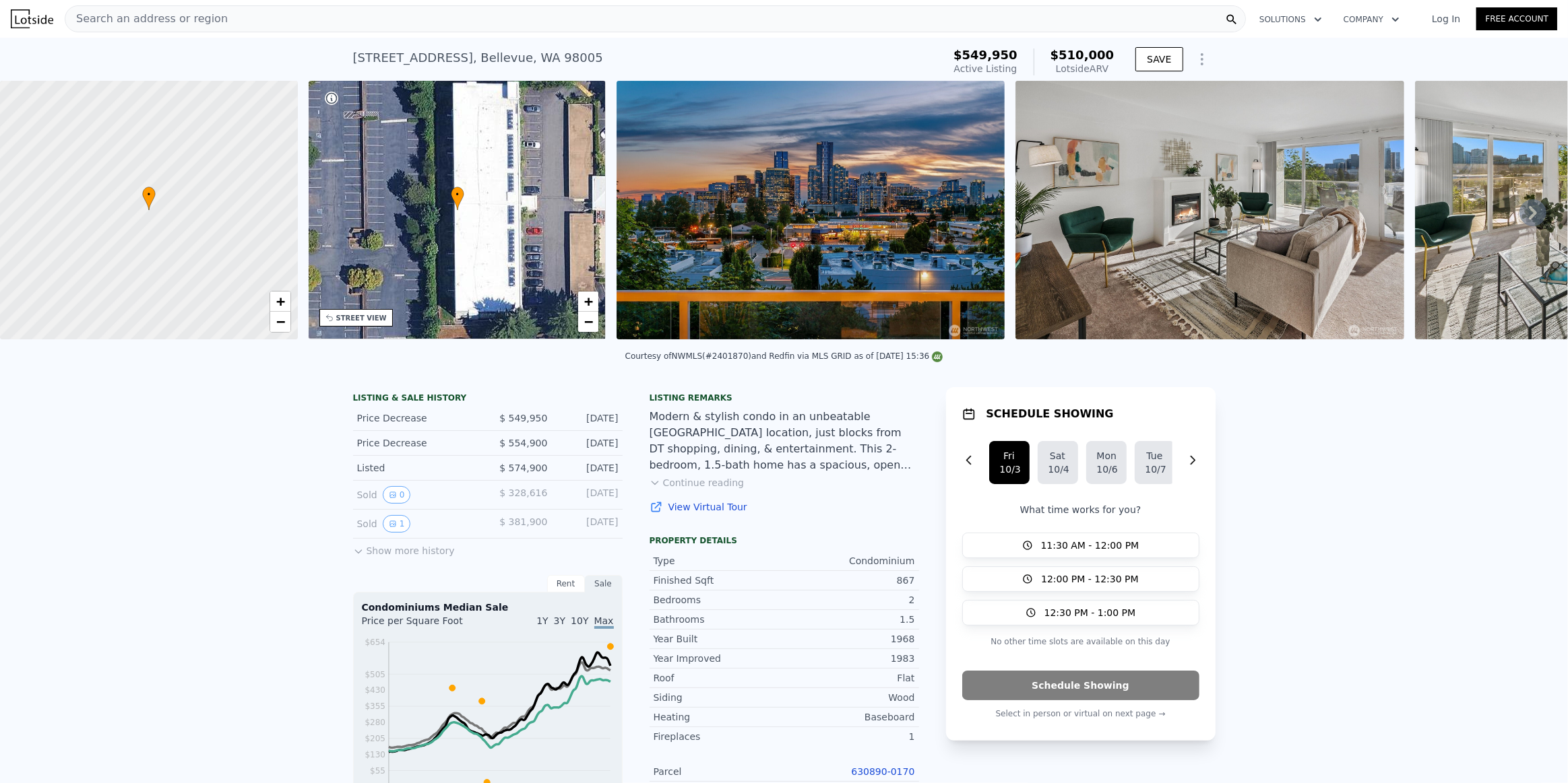
click at [676, 490] on button "Continue reading" at bounding box center [697, 483] width 95 height 14
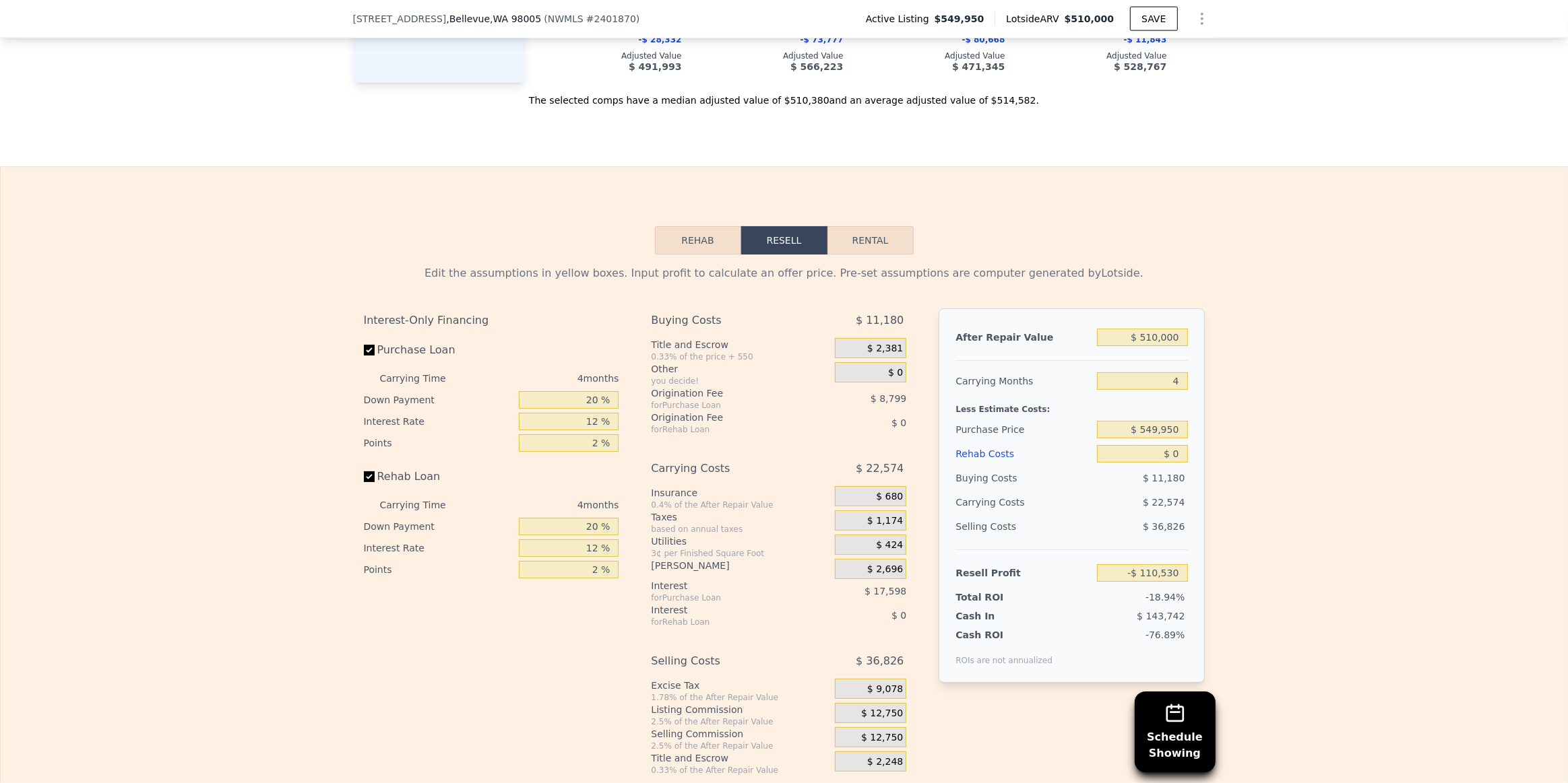
scroll to position [2199, 0]
